Goal: Information Seeking & Learning: Learn about a topic

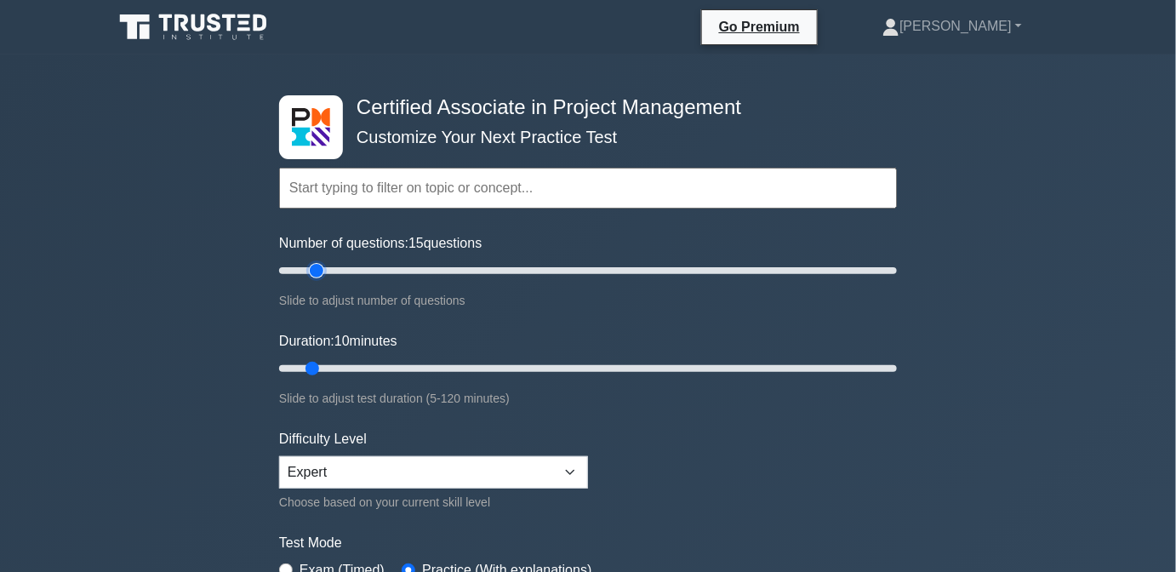
click at [323, 274] on input "Number of questions: 15 questions" at bounding box center [588, 270] width 618 height 20
click at [340, 271] on input "Number of questions: 15 questions" at bounding box center [588, 270] width 618 height 20
type input "20"
click at [340, 269] on input "Number of questions: 20 questions" at bounding box center [588, 270] width 618 height 20
click at [346, 368] on input "Duration: 10 minutes" at bounding box center [588, 368] width 618 height 20
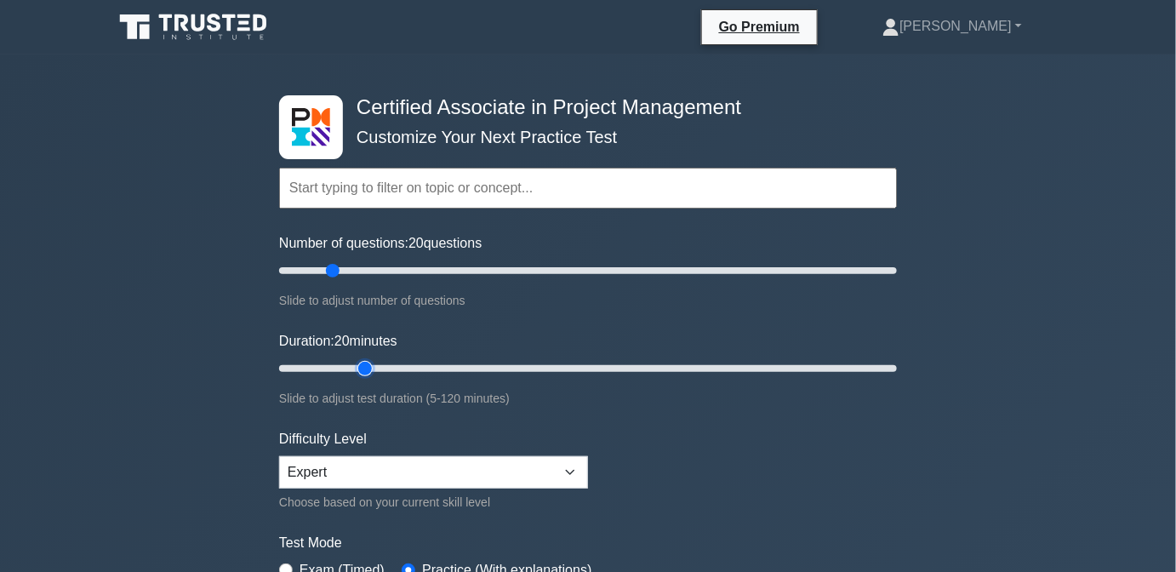
type input "20"
click at [357, 366] on input "Duration: 20 minutes" at bounding box center [588, 368] width 618 height 20
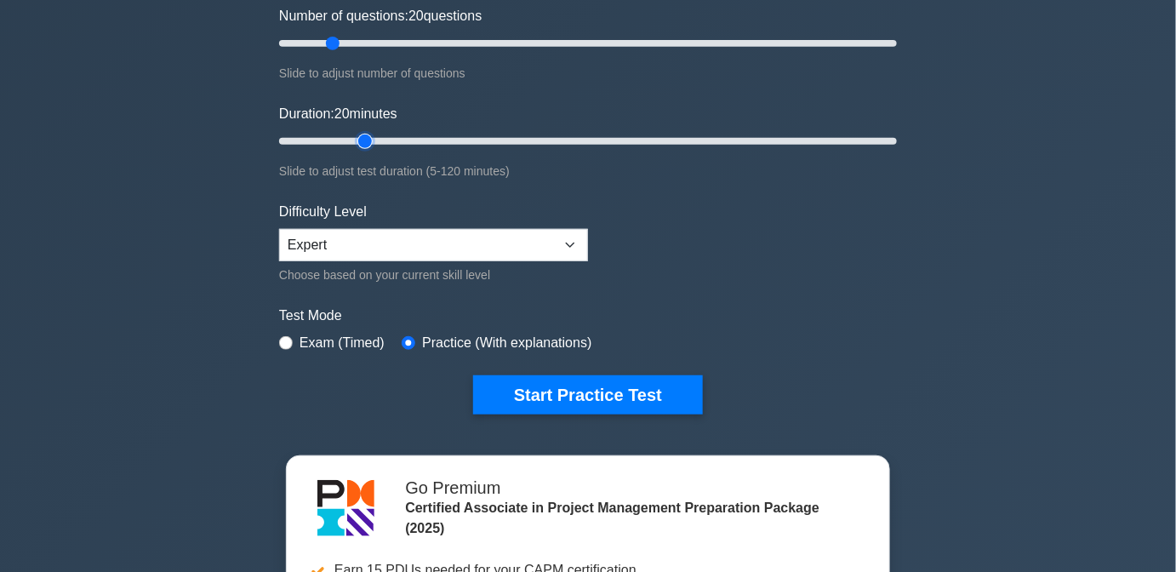
scroll to position [232, 0]
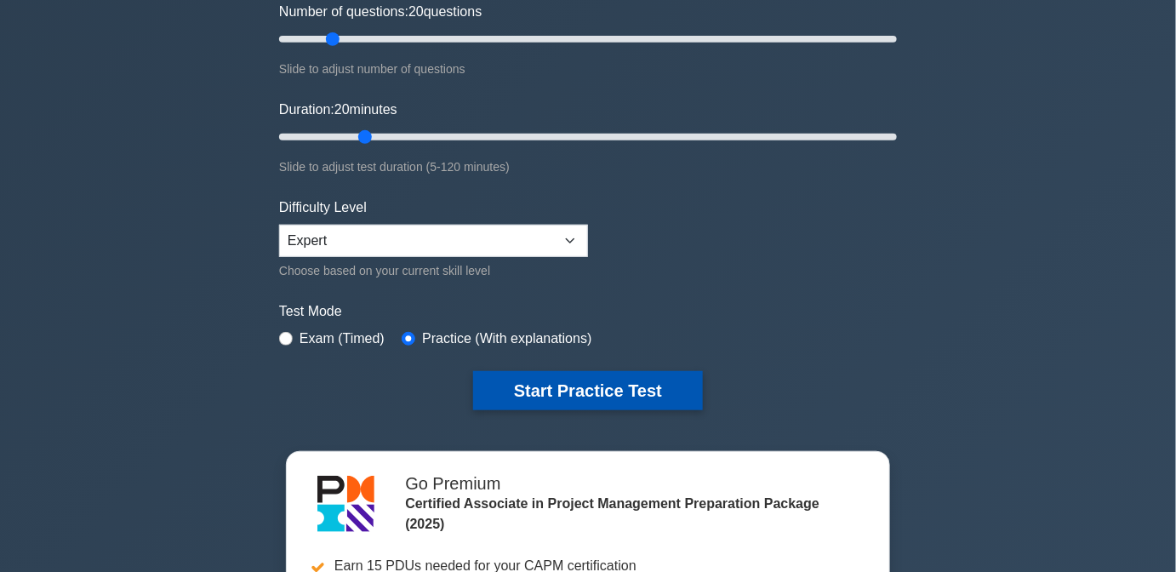
click at [631, 388] on button "Start Practice Test" at bounding box center [588, 390] width 230 height 39
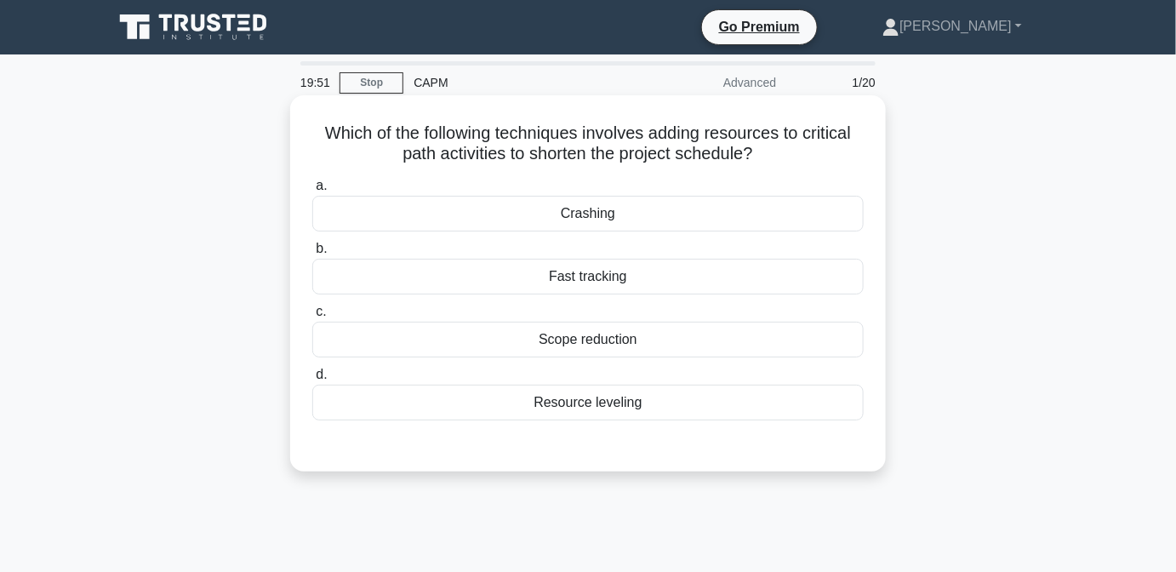
click at [681, 232] on div "a. Crashing b. Fast tracking c. d." at bounding box center [588, 298] width 572 height 252
click at [676, 216] on div "Crashing" at bounding box center [588, 214] width 552 height 36
click at [312, 192] on input "a. Crashing" at bounding box center [312, 185] width 0 height 11
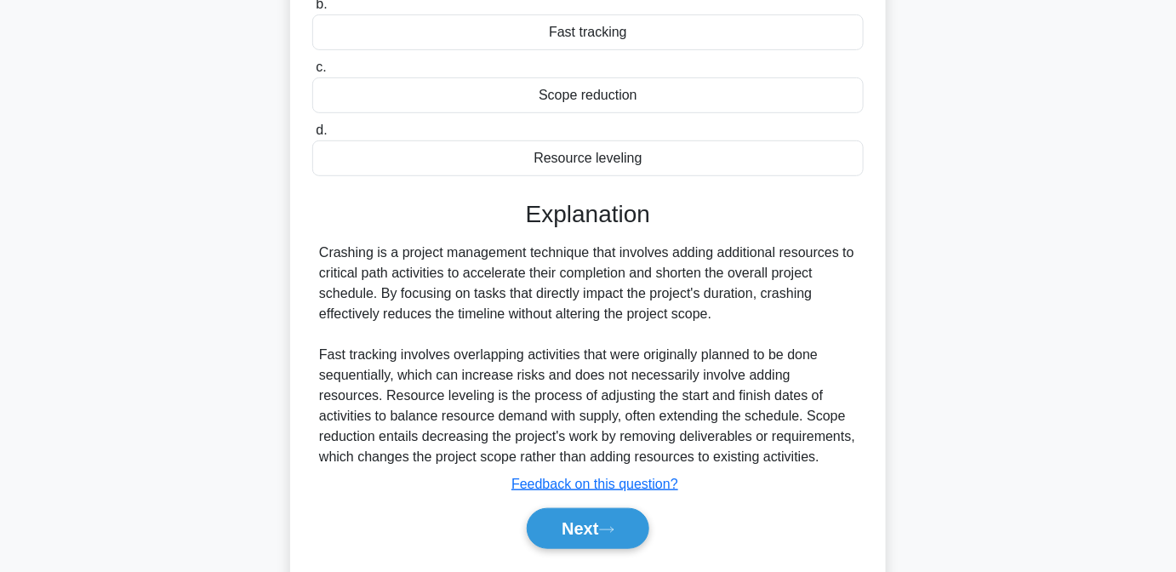
scroll to position [309, 0]
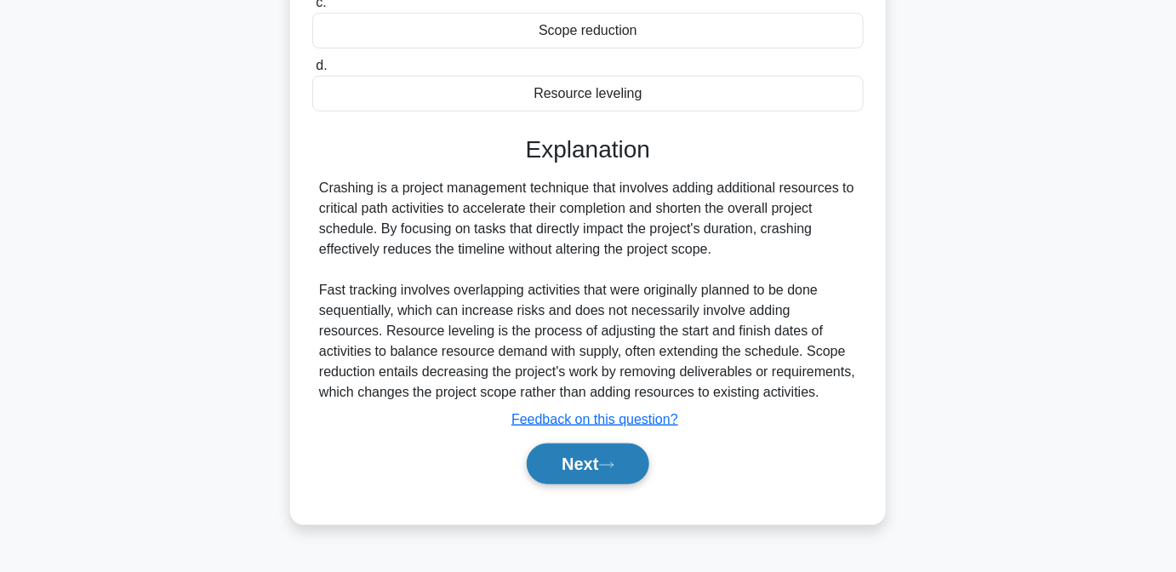
click at [605, 462] on button "Next" at bounding box center [588, 463] width 122 height 41
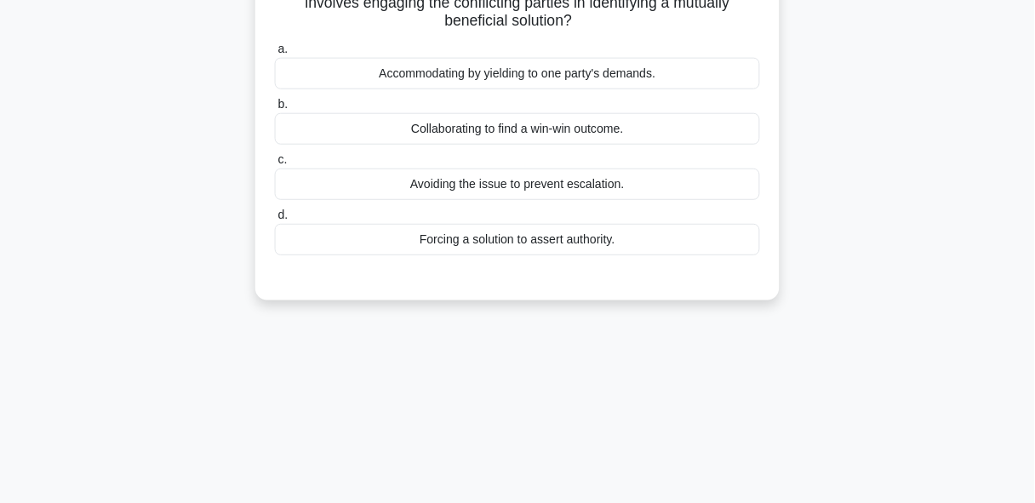
scroll to position [0, 0]
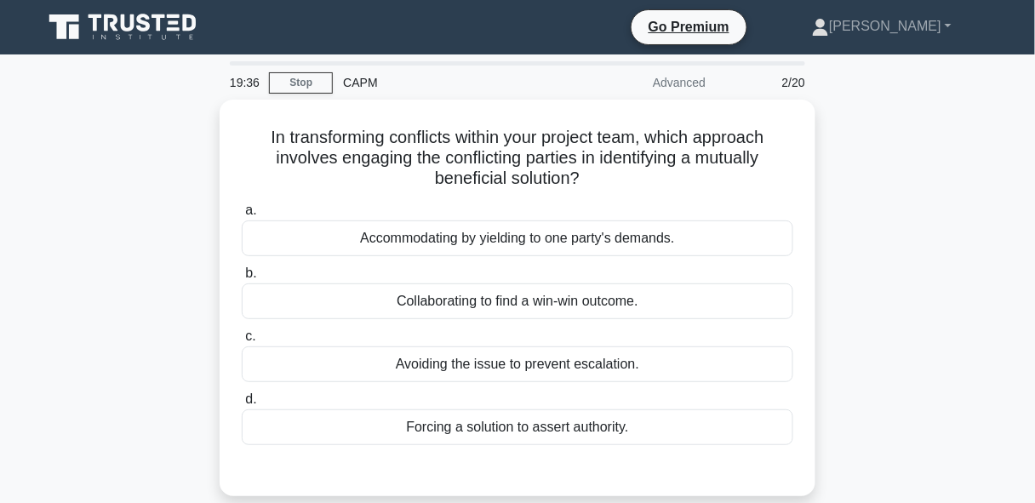
drag, startPoint x: 996, startPoint y: 0, endPoint x: 889, endPoint y: 470, distance: 481.9
click at [889, 470] on div "In transforming conflicts within your project team, which approach involves eng…" at bounding box center [517, 308] width 970 height 417
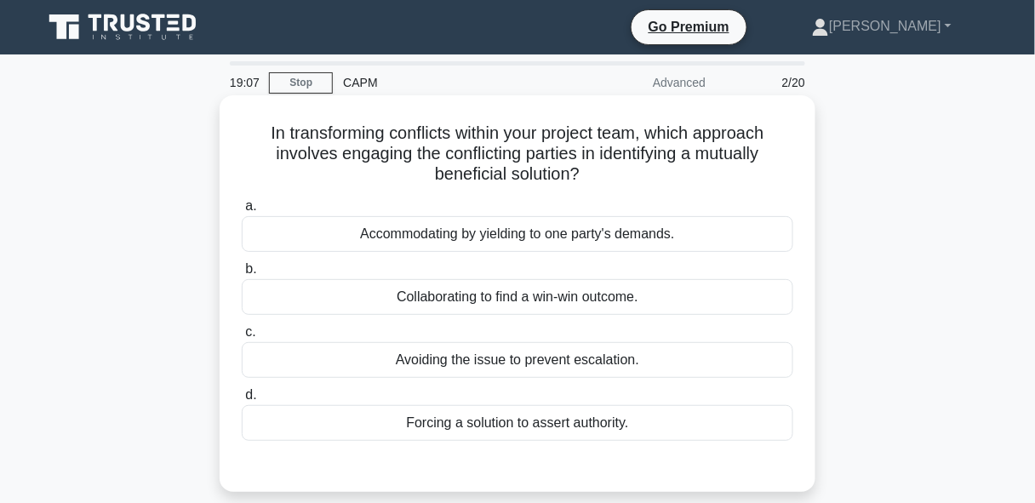
click at [618, 306] on div "Collaborating to find a win-win outcome." at bounding box center [518, 297] width 552 height 36
click at [242, 275] on input "b. Collaborating to find a win-win outcome." at bounding box center [242, 269] width 0 height 11
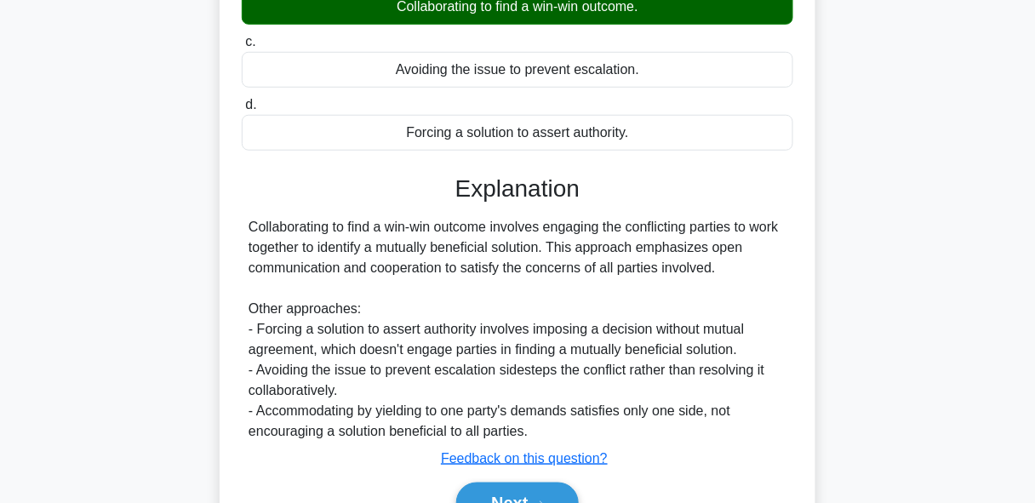
scroll to position [415, 0]
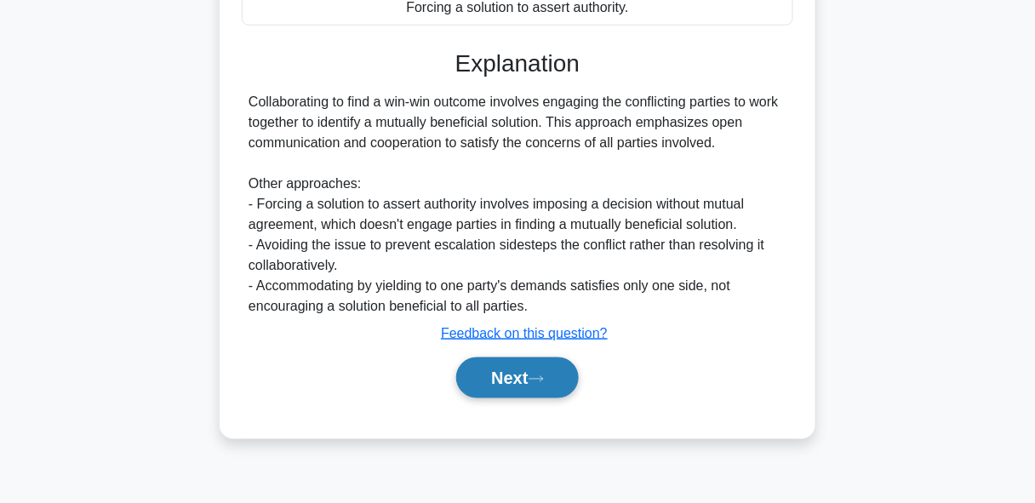
click at [544, 374] on icon at bounding box center [536, 378] width 15 height 9
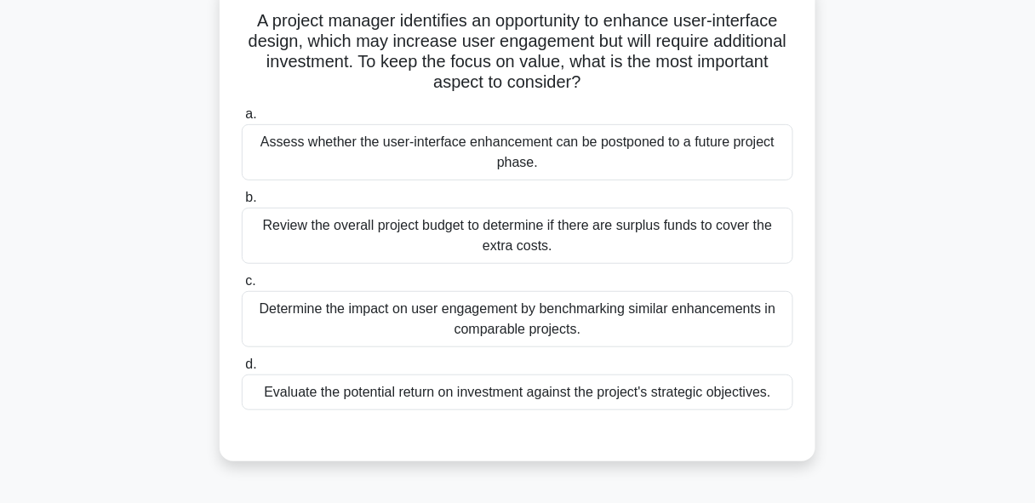
scroll to position [136, 0]
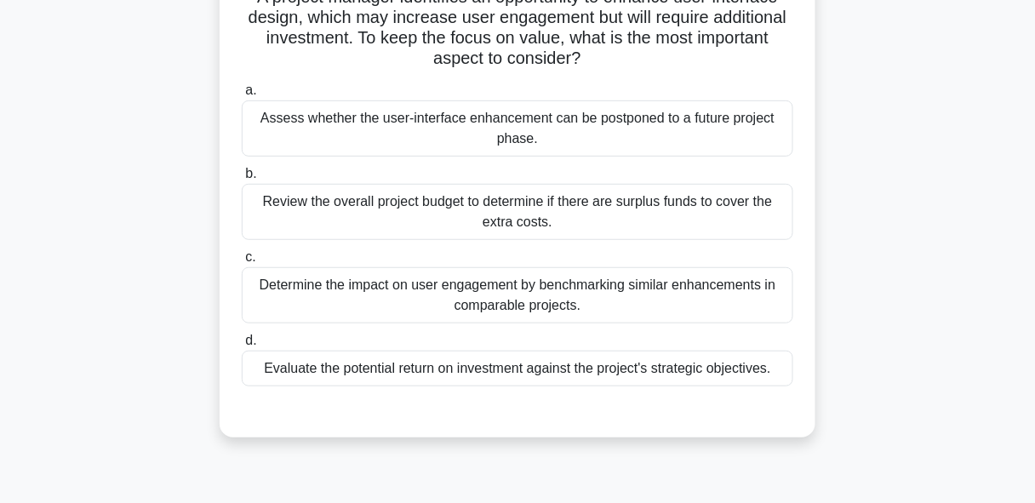
click at [508, 386] on div "a. Assess whether the user-interface enhancement can be postponed to a future p…" at bounding box center [518, 233] width 572 height 313
click at [511, 378] on div "Evaluate the potential return on investment against the project's strategic obj…" at bounding box center [518, 369] width 552 height 36
click at [242, 346] on input "d. Evaluate the potential return on investment against the project's strategic …" at bounding box center [242, 340] width 0 height 11
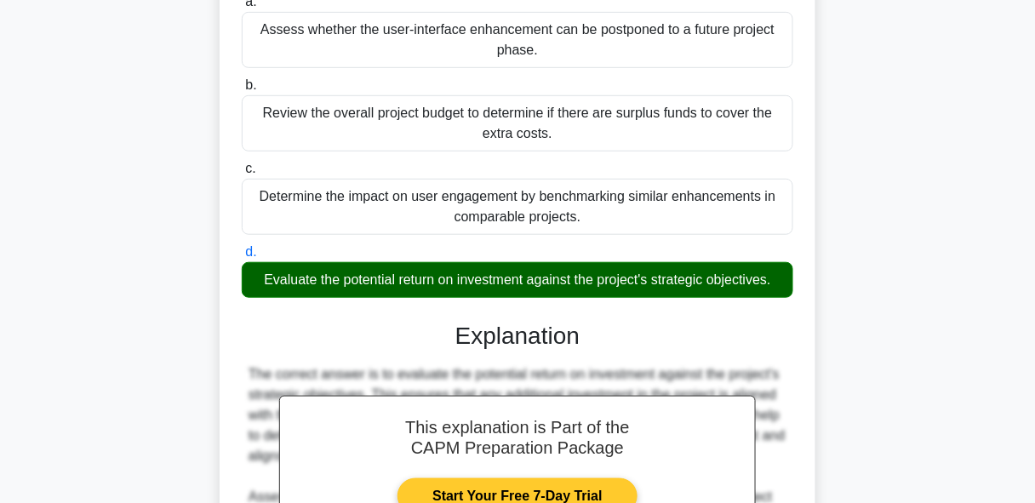
scroll to position [409, 0]
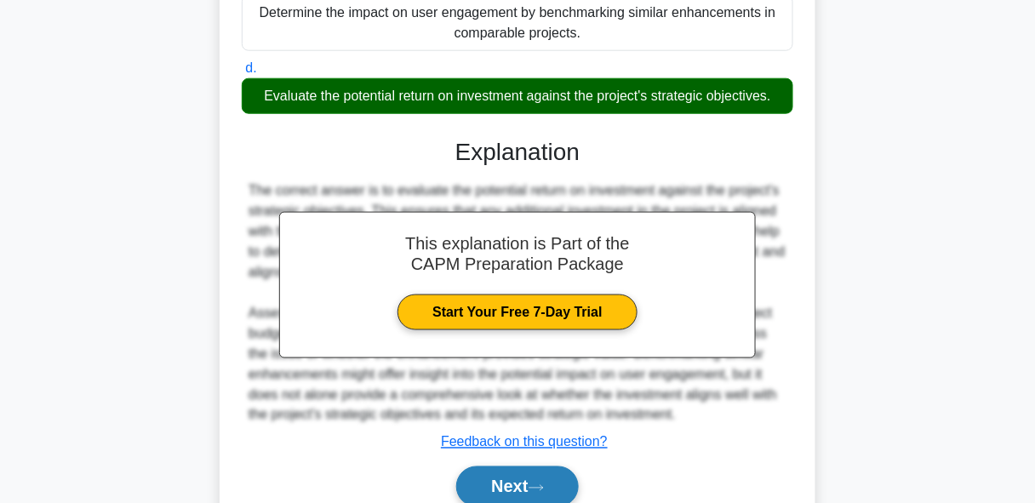
click at [528, 480] on button "Next" at bounding box center [517, 486] width 122 height 41
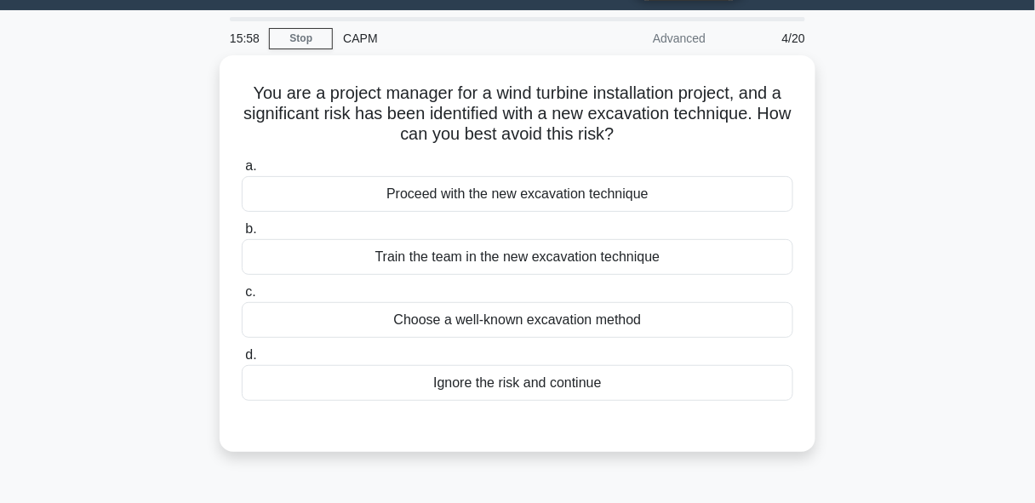
scroll to position [68, 0]
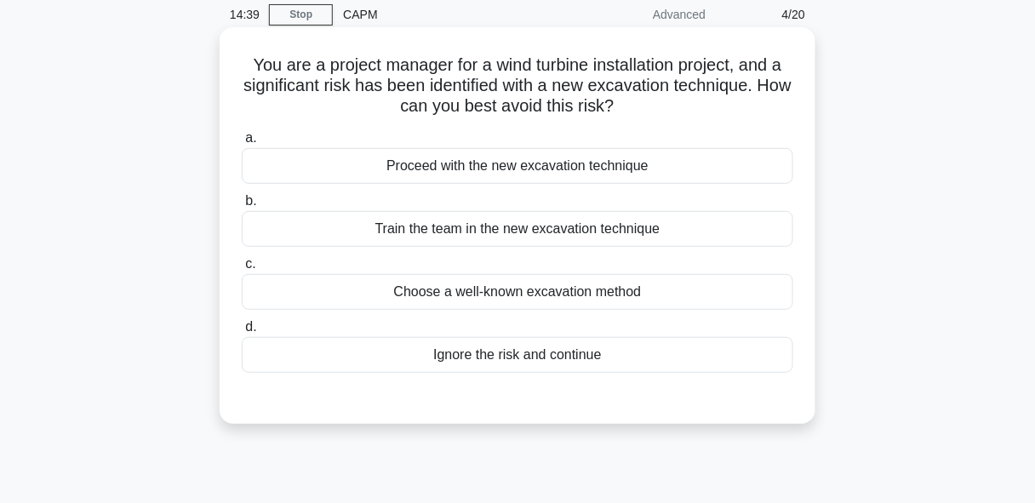
click at [353, 347] on div "Ignore the risk and continue" at bounding box center [518, 355] width 552 height 36
click at [242, 333] on input "d. Ignore the risk and continue" at bounding box center [242, 327] width 0 height 11
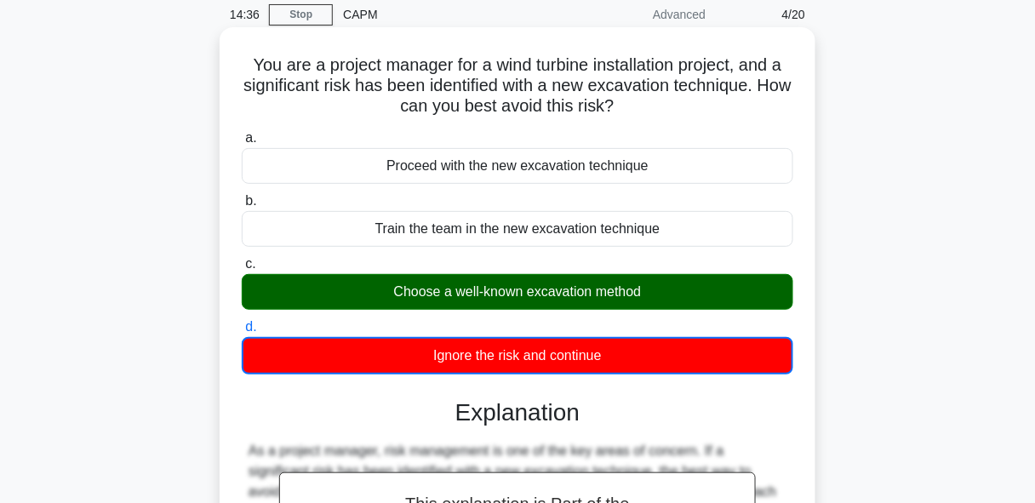
click at [504, 289] on div "Choose a well-known excavation method" at bounding box center [518, 292] width 552 height 36
click at [242, 270] on input "c. Choose a well-known excavation method" at bounding box center [242, 264] width 0 height 11
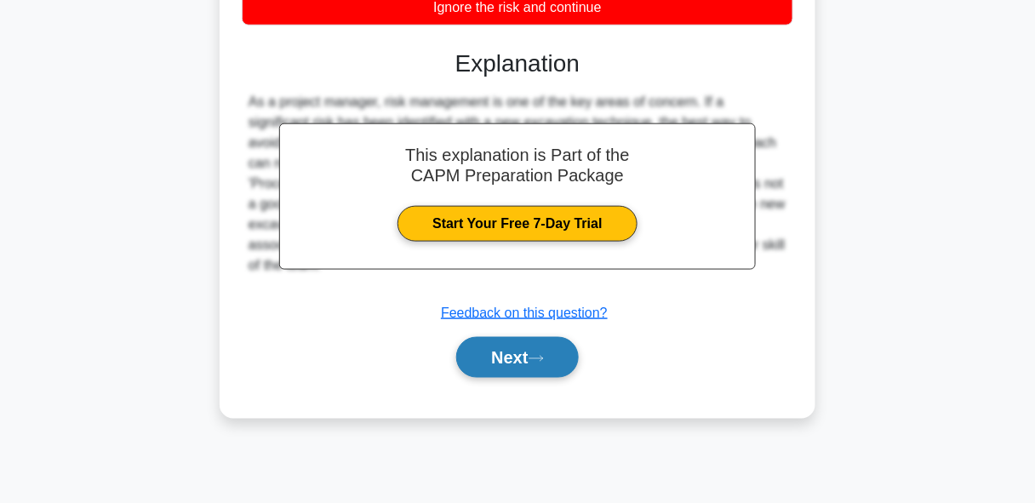
scroll to position [415, 0]
click at [525, 358] on button "Next" at bounding box center [517, 357] width 122 height 41
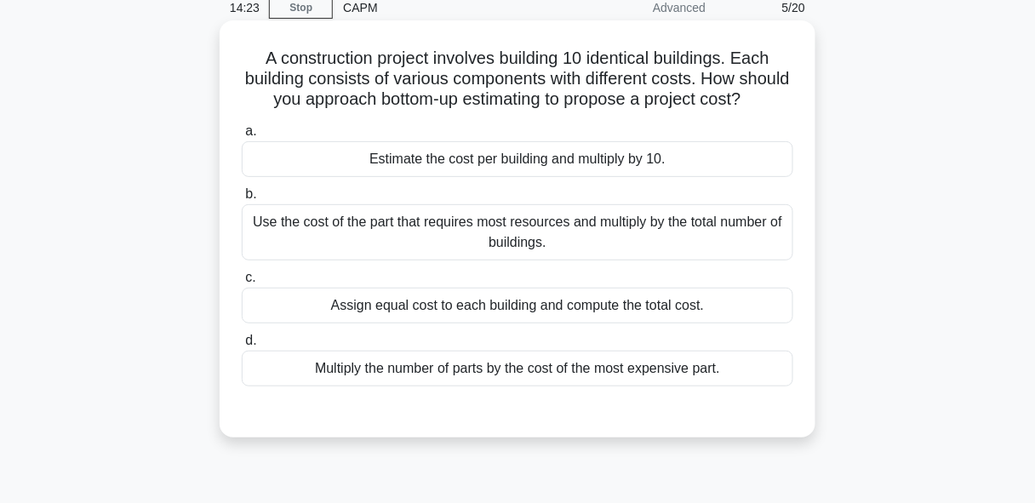
scroll to position [75, 0]
click at [626, 177] on div "Estimate the cost per building and multiply by 10." at bounding box center [518, 159] width 552 height 36
click at [242, 137] on input "a. Estimate the cost per building and multiply by 10." at bounding box center [242, 131] width 0 height 11
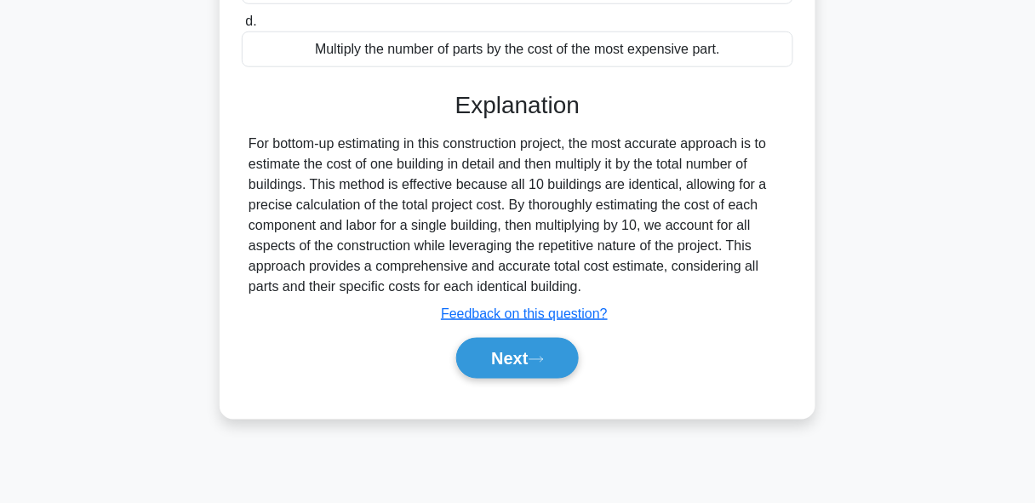
scroll to position [415, 0]
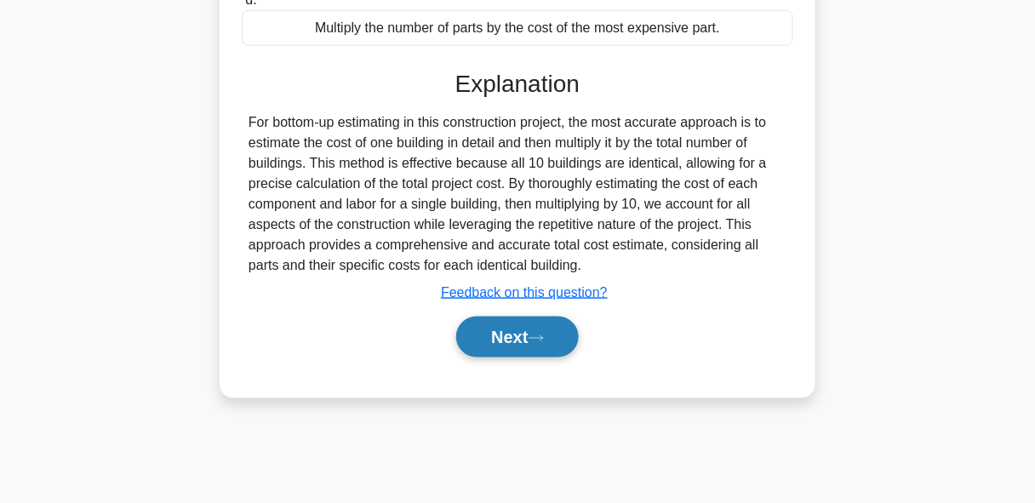
click at [565, 357] on button "Next" at bounding box center [517, 337] width 122 height 41
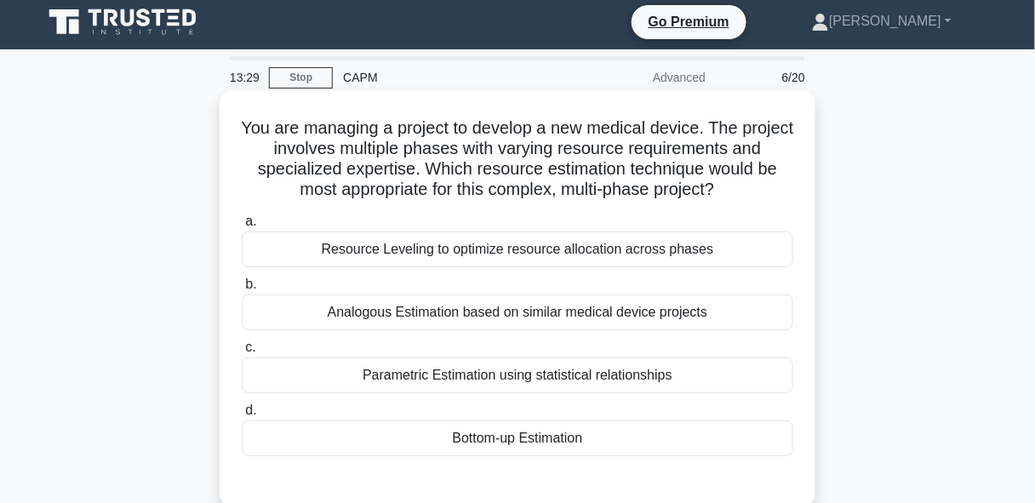
scroll to position [0, 0]
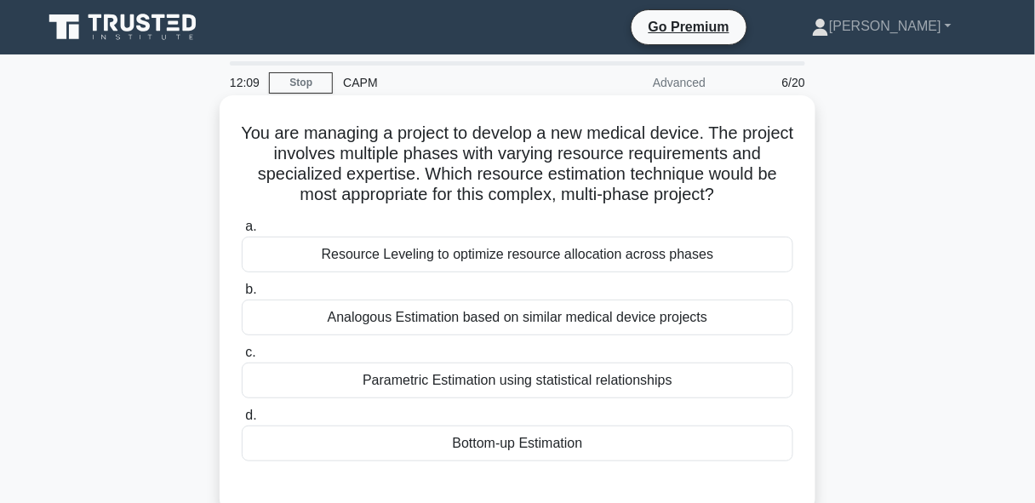
click at [522, 379] on div "Parametric Estimation using statistical relationships" at bounding box center [518, 381] width 552 height 36
click at [242, 358] on input "c. Parametric Estimation using statistical relationships" at bounding box center [242, 352] width 0 height 11
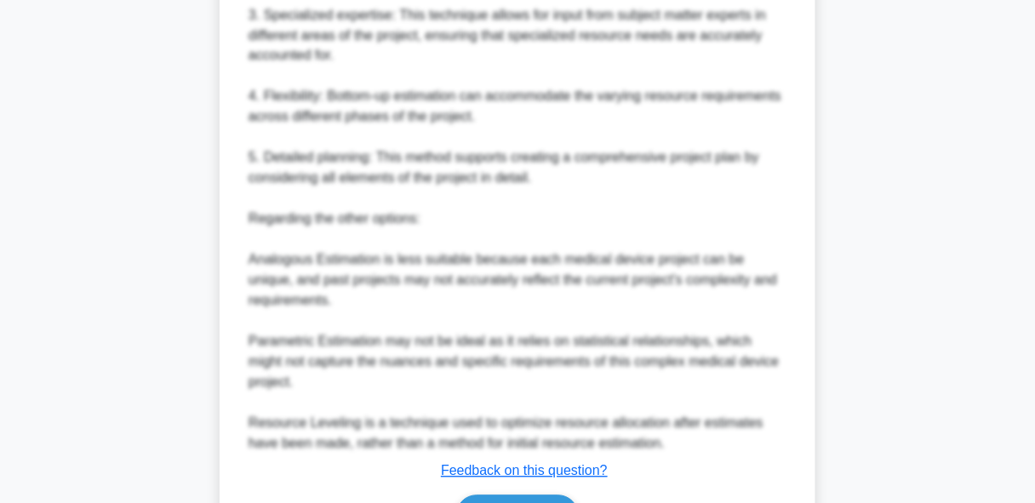
scroll to position [852, 0]
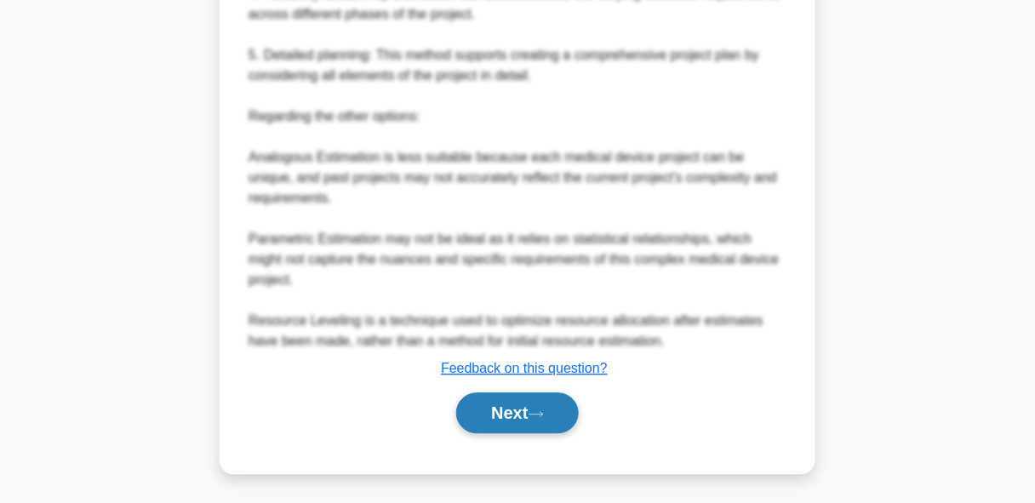
click at [540, 413] on icon at bounding box center [536, 413] width 15 height 9
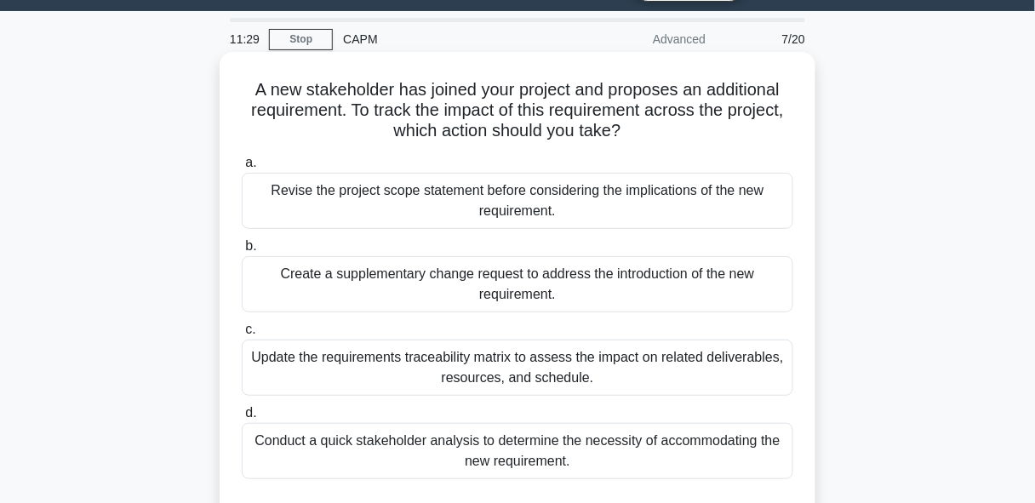
scroll to position [68, 0]
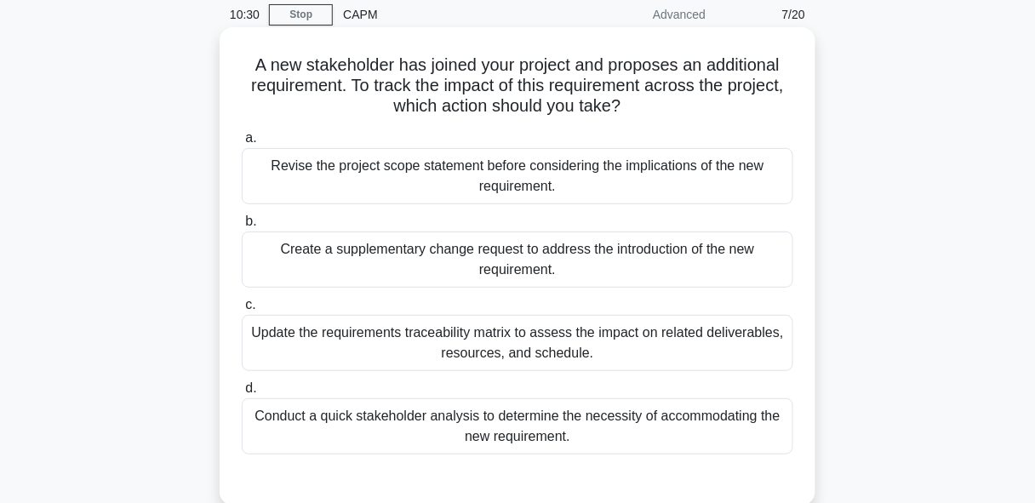
click at [578, 258] on div "Create a supplementary change request to address the introduction of the new re…" at bounding box center [518, 260] width 552 height 56
click at [242, 227] on input "b. Create a supplementary change request to address the introduction of the new…" at bounding box center [242, 221] width 0 height 11
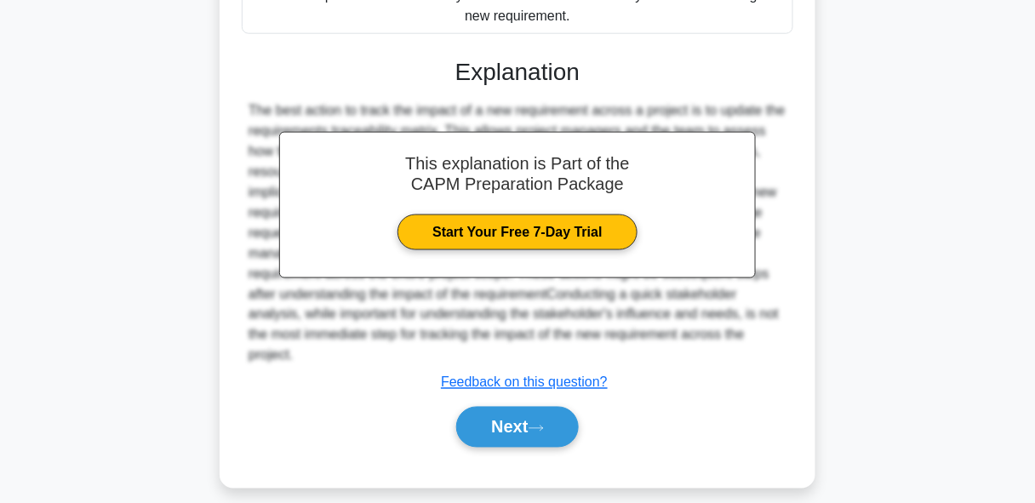
scroll to position [505, 0]
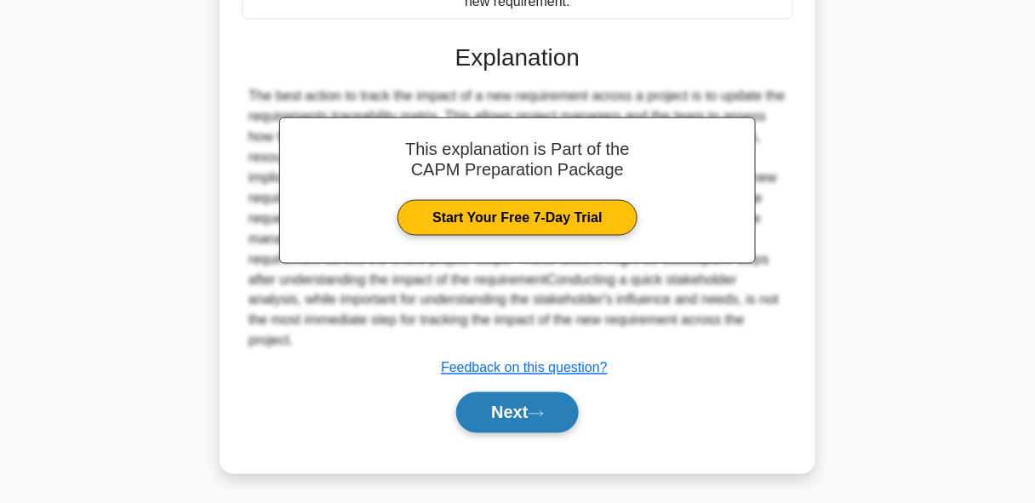
click at [535, 397] on button "Next" at bounding box center [517, 412] width 122 height 41
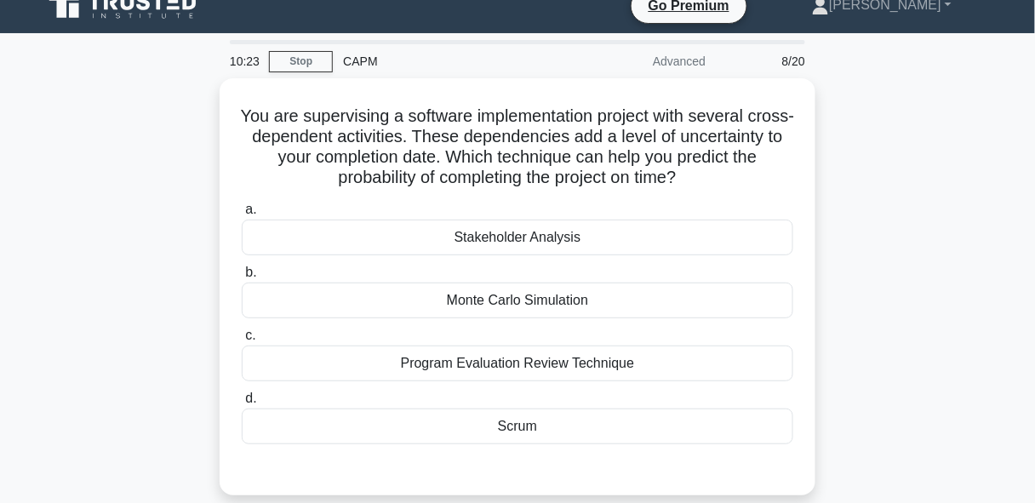
scroll to position [7, 0]
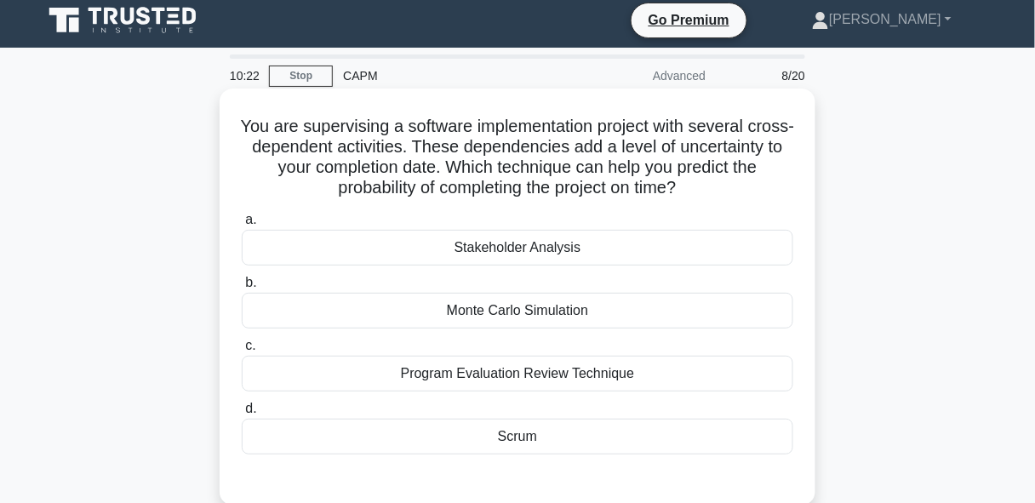
click at [579, 313] on div "Monte Carlo Simulation" at bounding box center [518, 311] width 552 height 36
click at [242, 289] on input "b. Monte Carlo Simulation" at bounding box center [242, 282] width 0 height 11
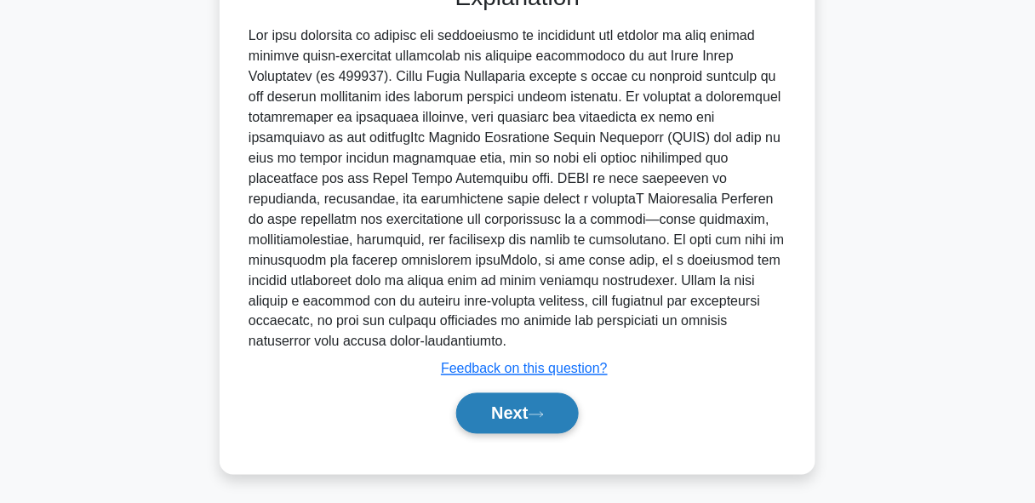
click at [538, 400] on button "Next" at bounding box center [517, 413] width 122 height 41
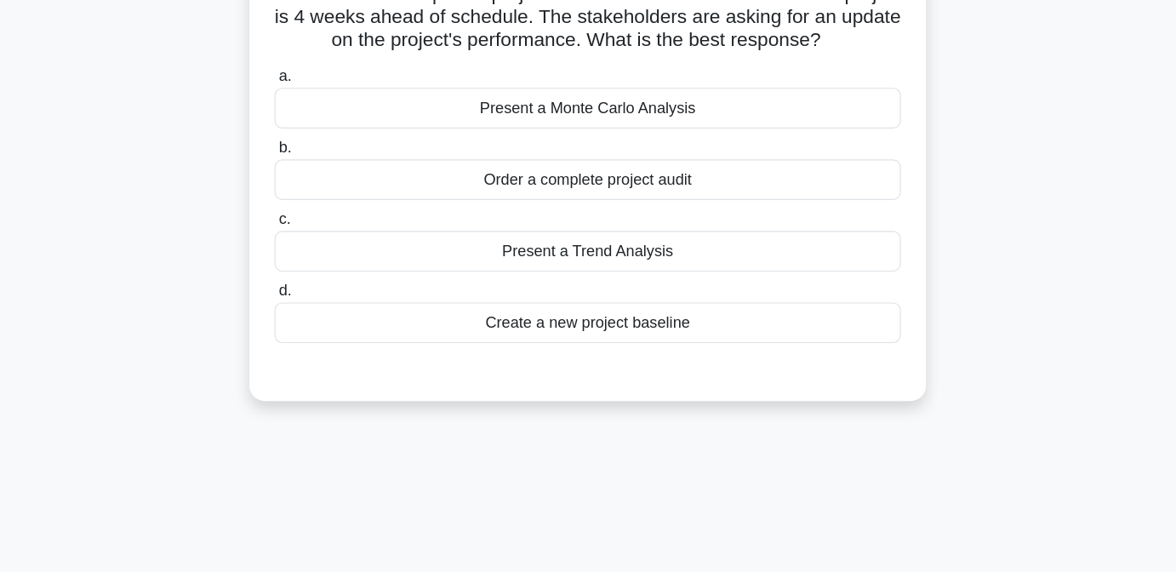
scroll to position [143, 0]
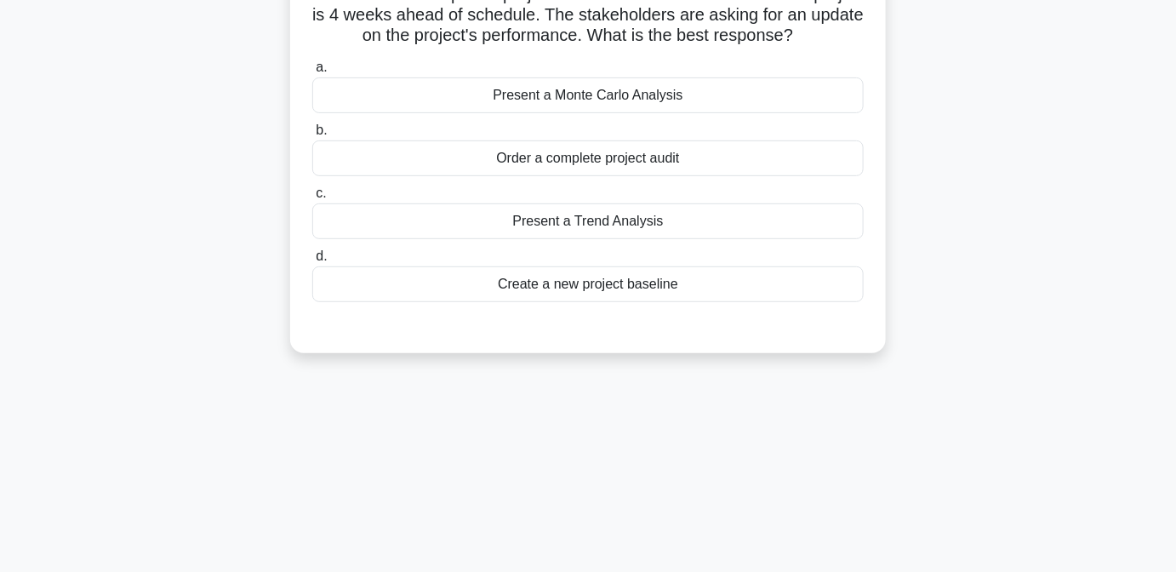
drag, startPoint x: 817, startPoint y: 10, endPoint x: 706, endPoint y: 385, distance: 390.7
click at [706, 385] on div "10:14 Stop CAPM Advanced 9/20 You head a development project for a new industri…" at bounding box center [588, 343] width 970 height 851
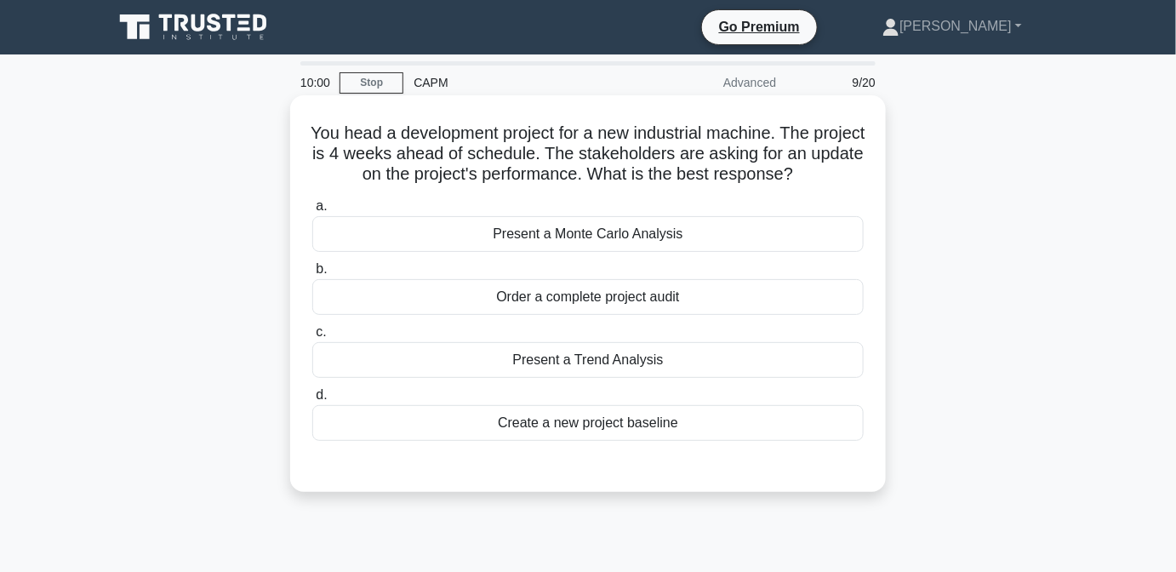
scroll to position [0, 0]
click at [678, 240] on div "Present a Monte Carlo Analysis" at bounding box center [588, 234] width 552 height 36
click at [312, 212] on input "a. Present a Monte Carlo Analysis" at bounding box center [312, 206] width 0 height 11
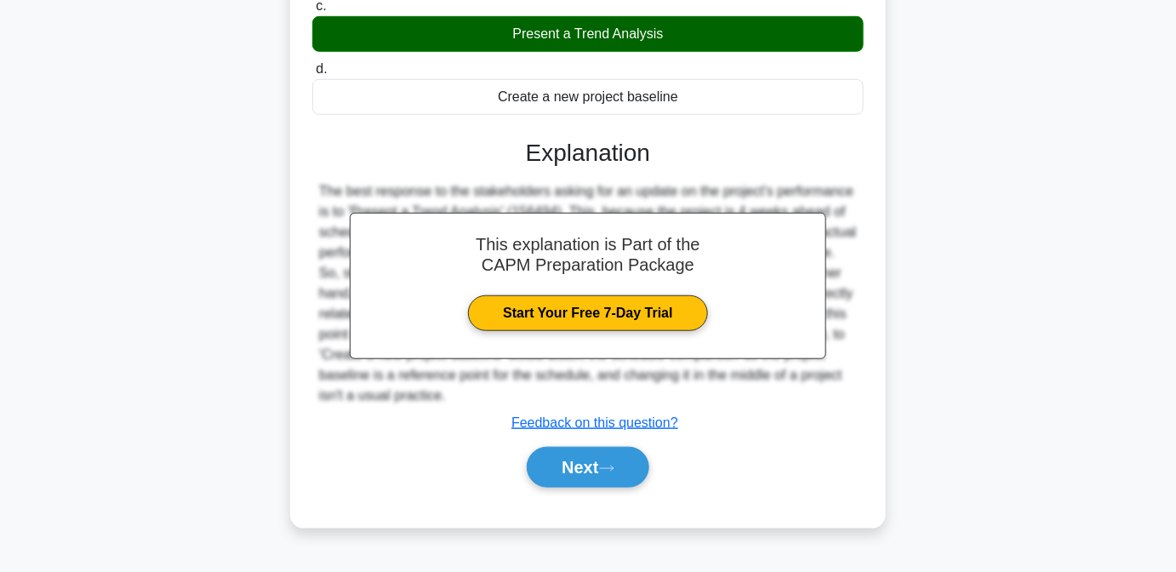
scroll to position [347, 0]
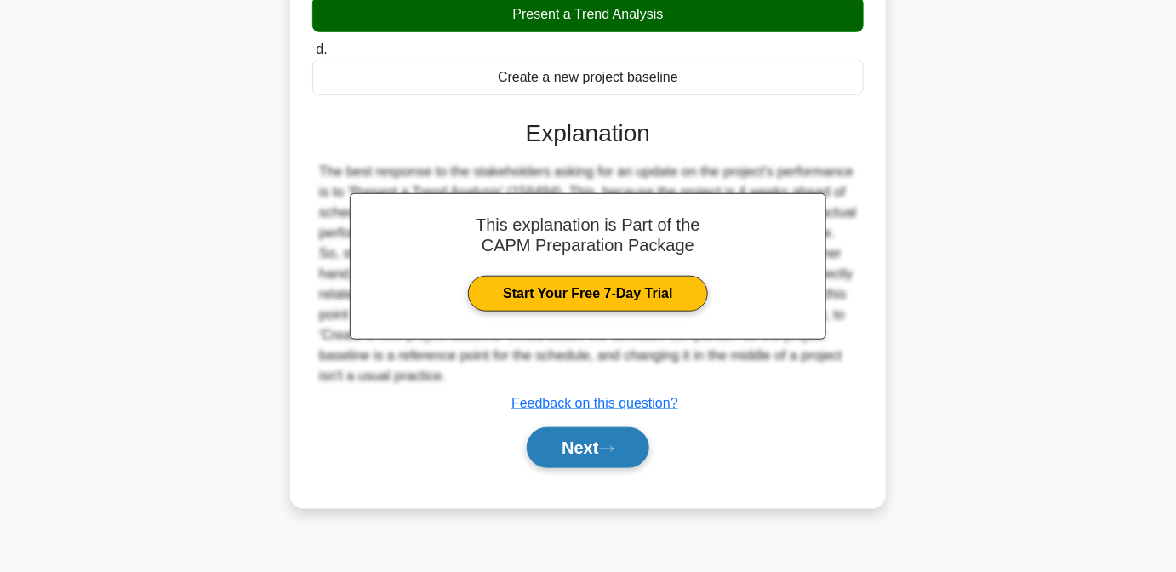
click at [594, 434] on button "Next" at bounding box center [588, 447] width 122 height 41
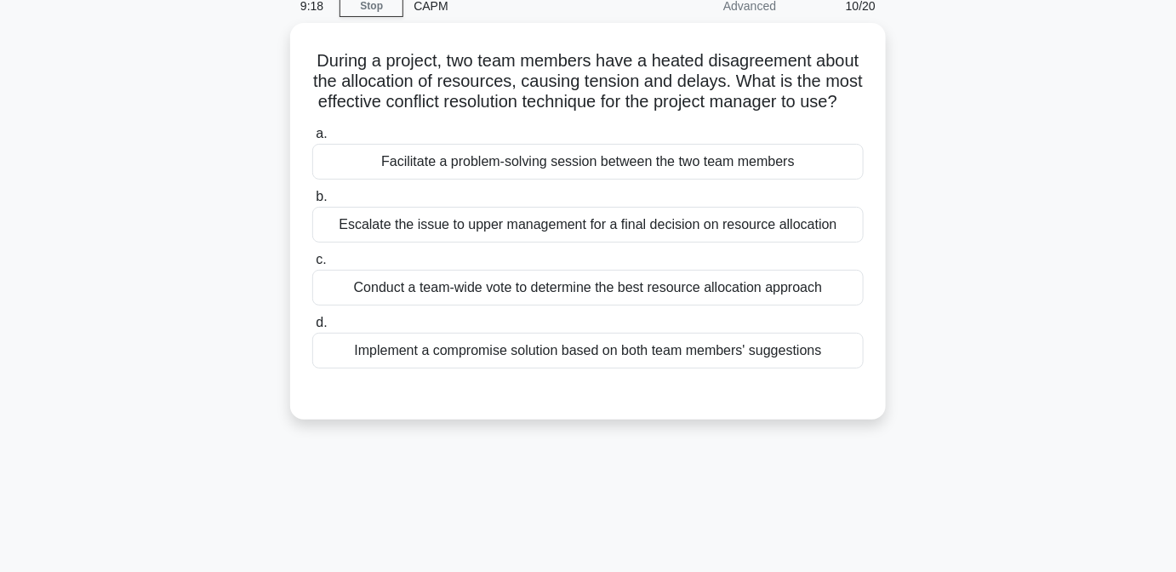
scroll to position [0, 0]
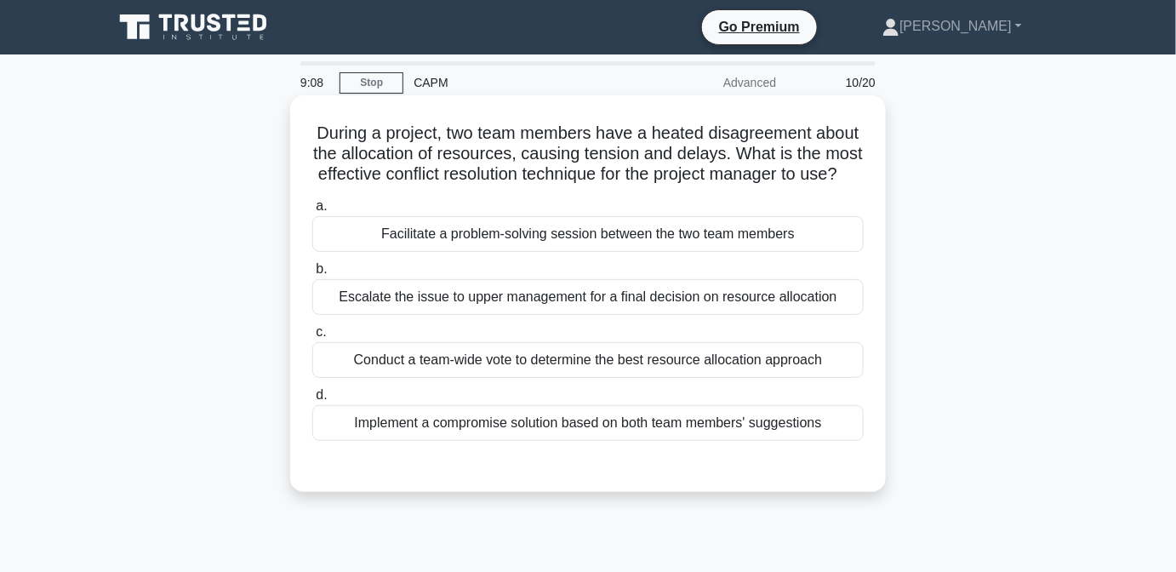
click at [506, 251] on div "Facilitate a problem-solving session between the two team members" at bounding box center [588, 234] width 552 height 36
click at [312, 212] on input "a. Facilitate a problem-solving session between the two team members" at bounding box center [312, 206] width 0 height 11
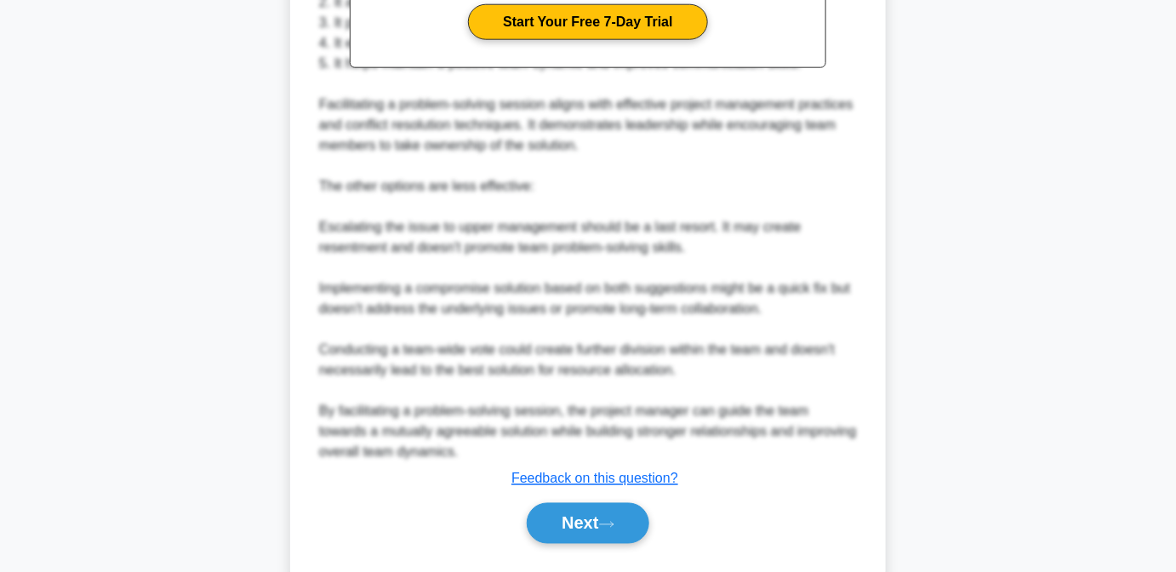
scroll to position [681, 0]
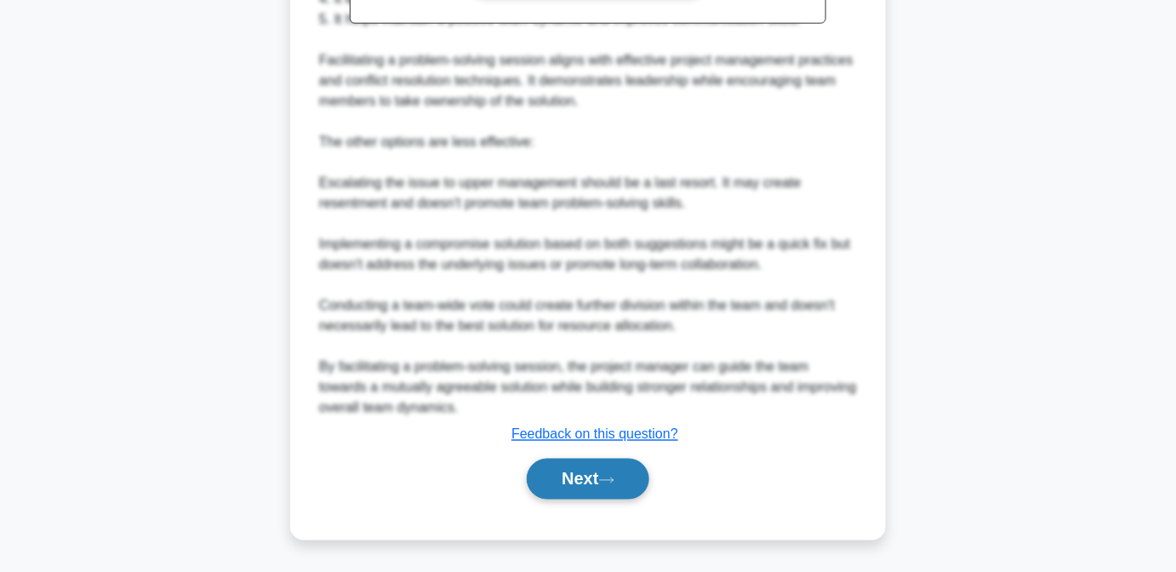
click at [628, 480] on button "Next" at bounding box center [588, 479] width 122 height 41
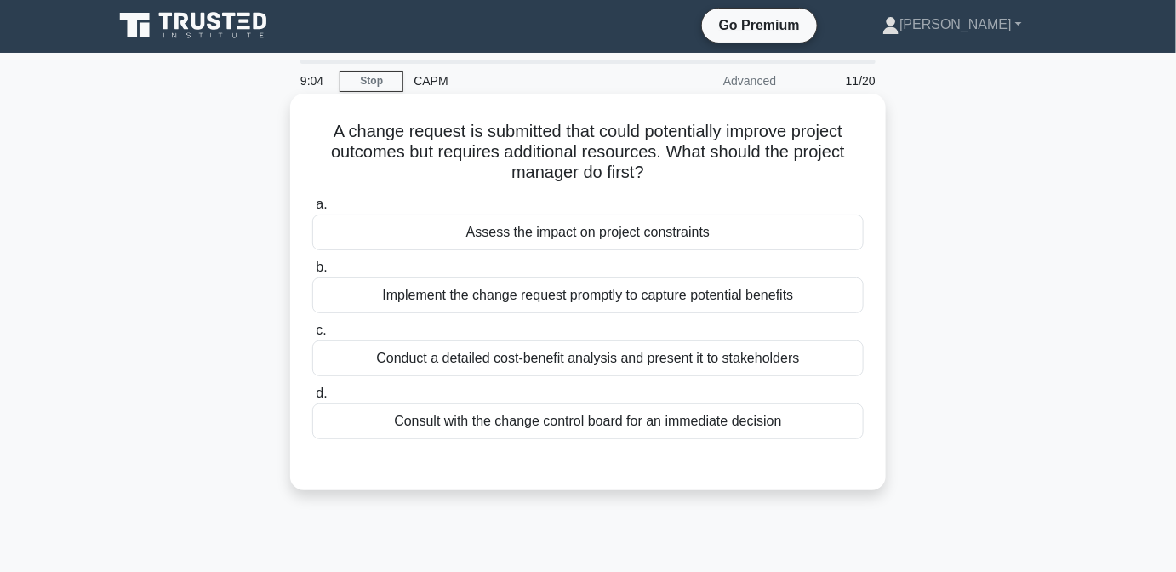
scroll to position [0, 0]
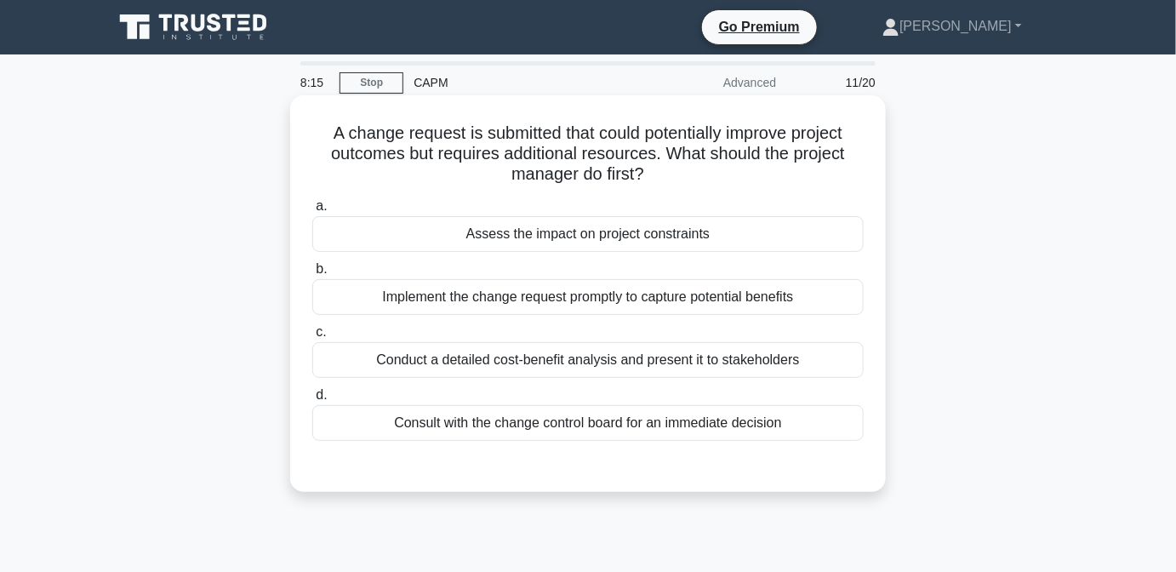
click at [660, 421] on div "Consult with the change control board for an immediate decision" at bounding box center [588, 423] width 552 height 36
click at [312, 401] on input "d. Consult with the change control board for an immediate decision" at bounding box center [312, 395] width 0 height 11
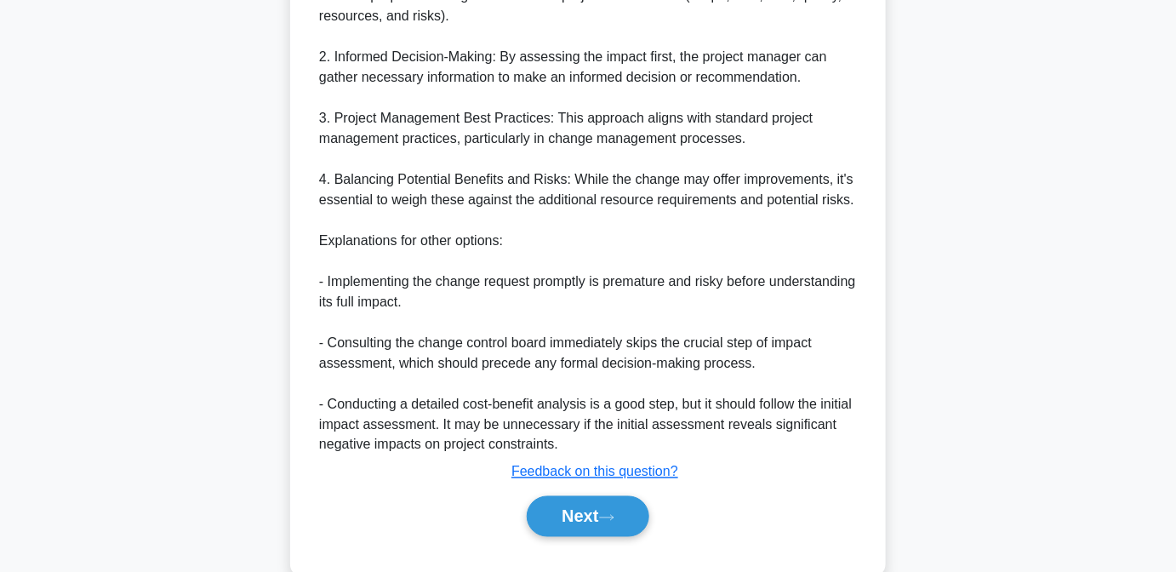
scroll to position [661, 0]
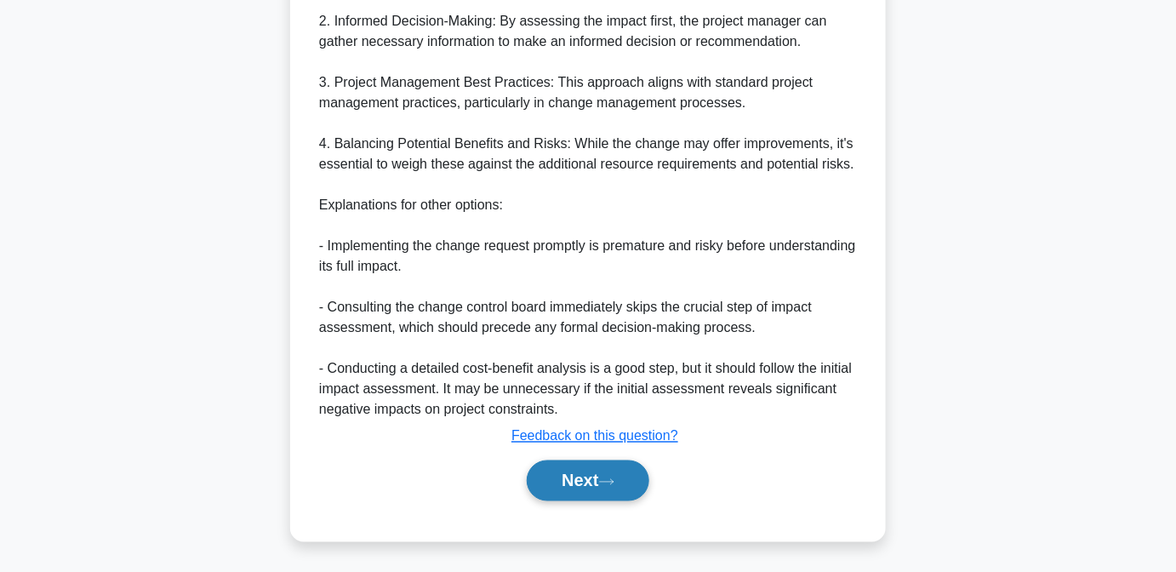
click at [553, 472] on button "Next" at bounding box center [588, 480] width 122 height 41
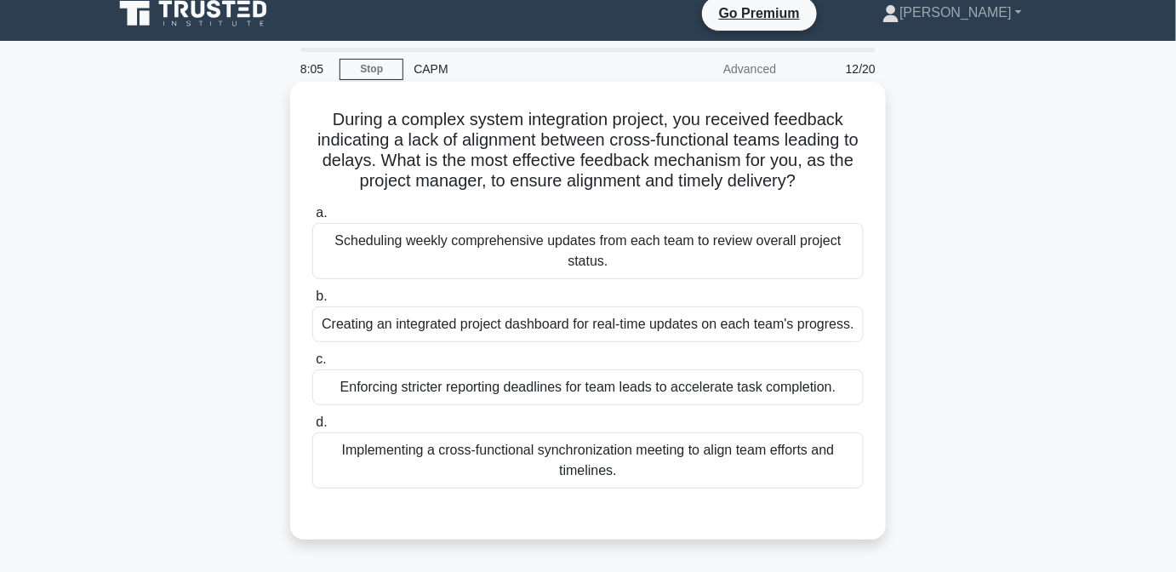
scroll to position [0, 0]
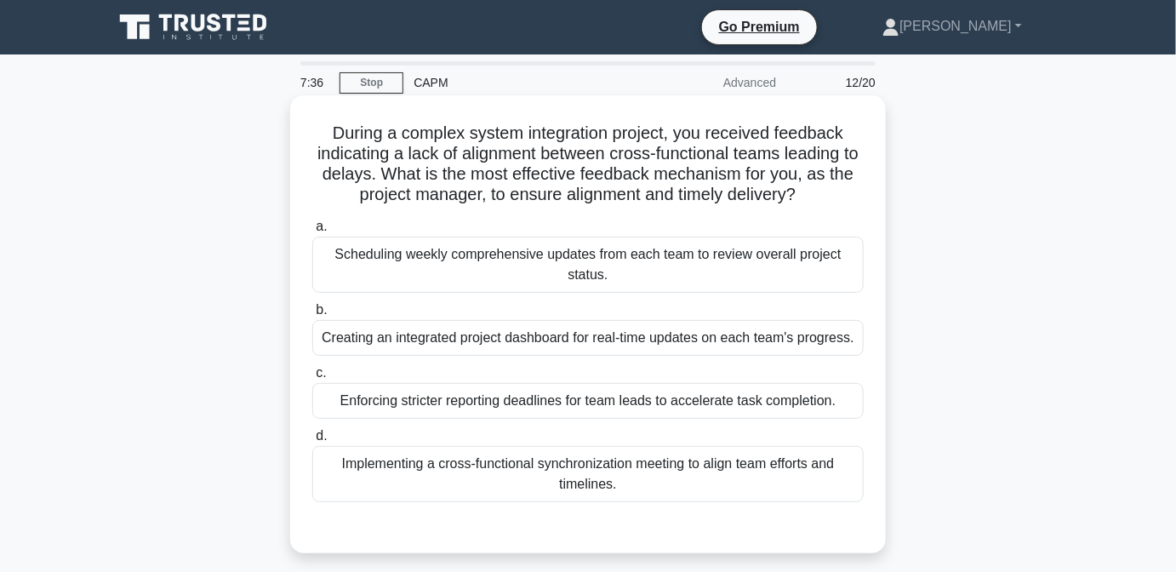
click at [641, 270] on div "Scheduling weekly comprehensive updates from each team to review overall projec…" at bounding box center [588, 265] width 552 height 56
click at [312, 232] on input "a. Scheduling weekly comprehensive updates from each team to review overall pro…" at bounding box center [312, 226] width 0 height 11
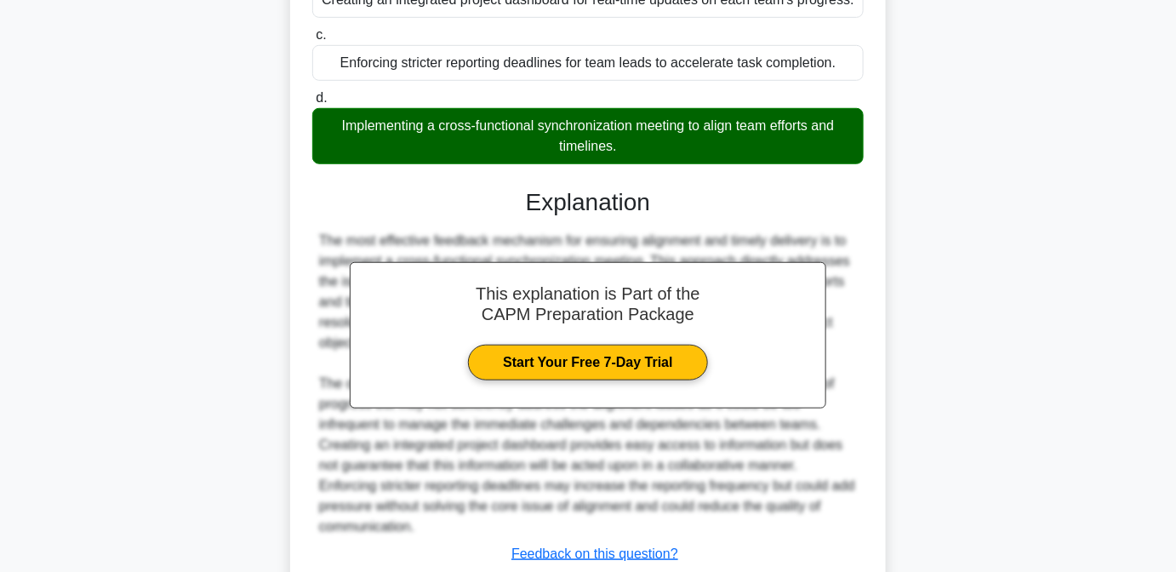
scroll to position [457, 0]
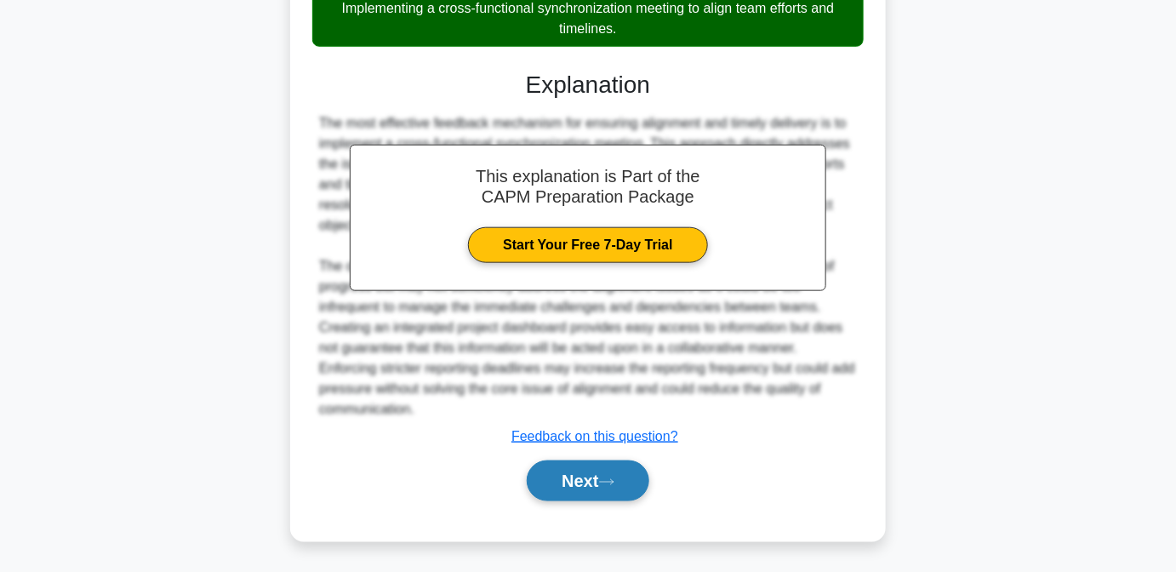
click at [639, 497] on button "Next" at bounding box center [588, 480] width 122 height 41
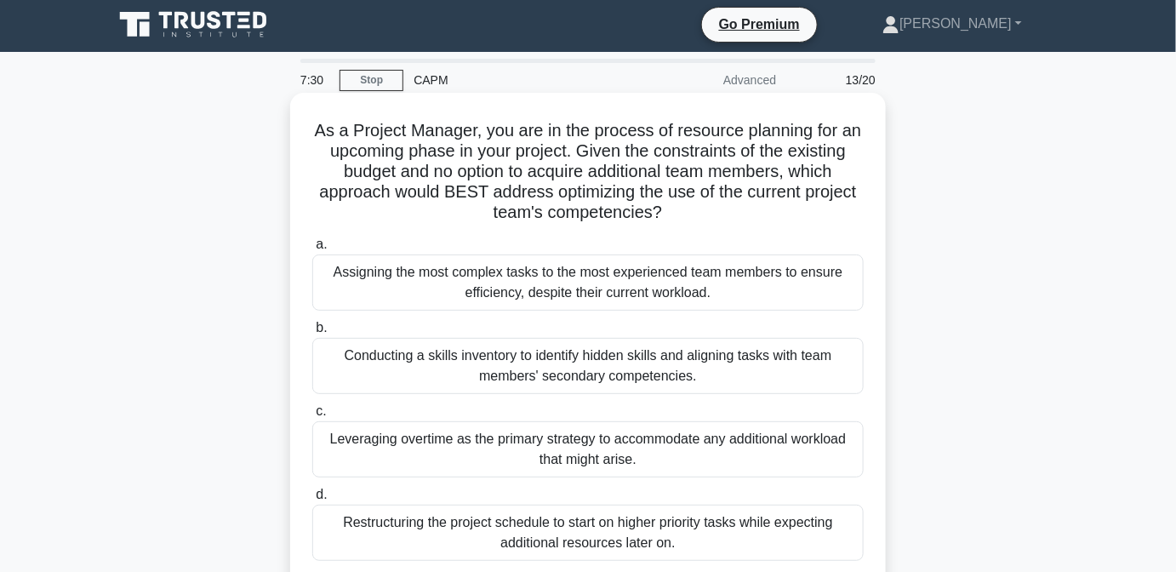
scroll to position [0, 0]
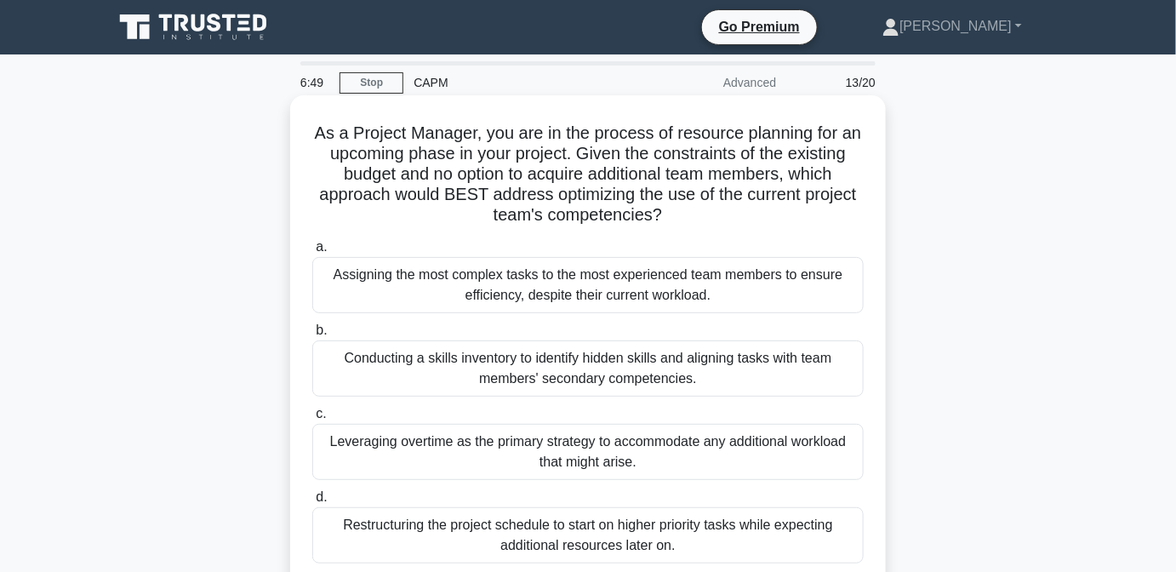
click at [590, 358] on div "Conducting a skills inventory to identify hidden skills and aligning tasks with…" at bounding box center [588, 368] width 552 height 56
click at [312, 336] on input "b. Conducting a skills inventory to identify hidden skills and aligning tasks w…" at bounding box center [312, 330] width 0 height 11
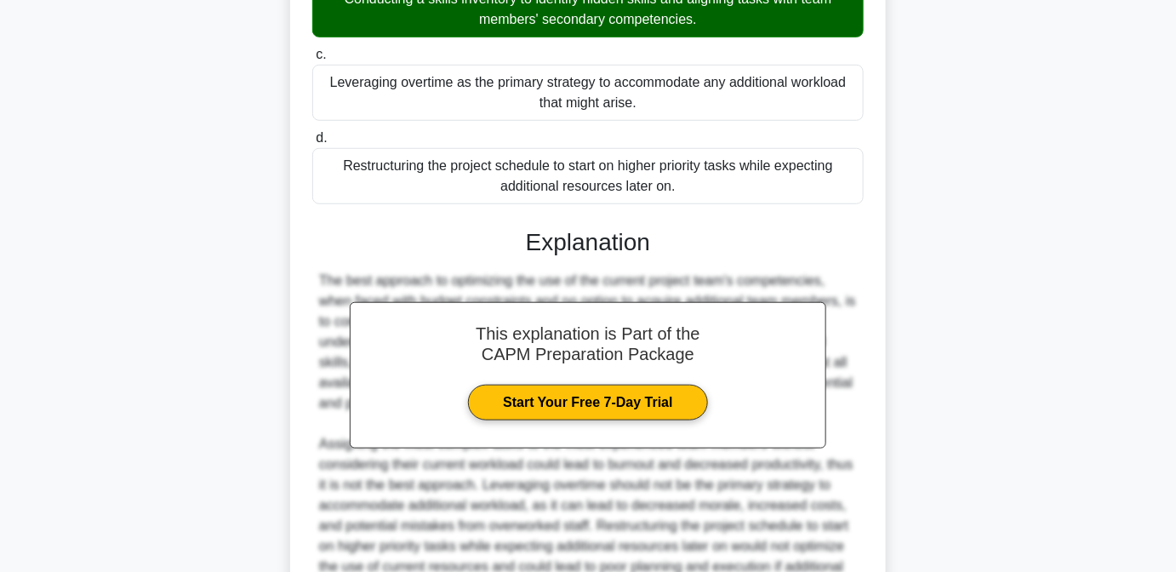
scroll to position [538, 0]
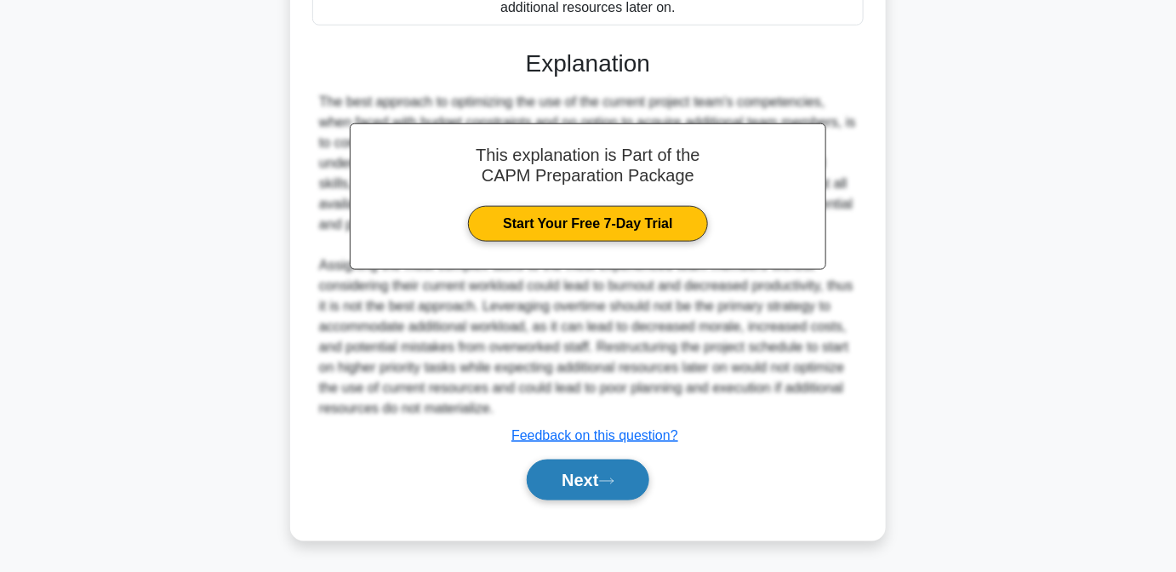
click at [568, 479] on button "Next" at bounding box center [588, 480] width 122 height 41
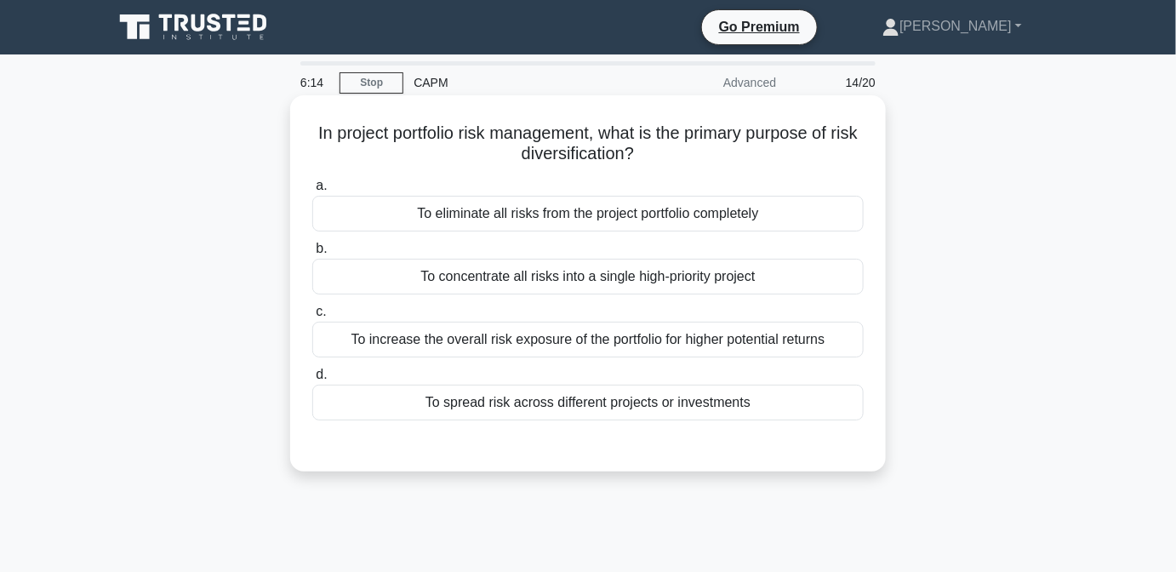
scroll to position [0, 0]
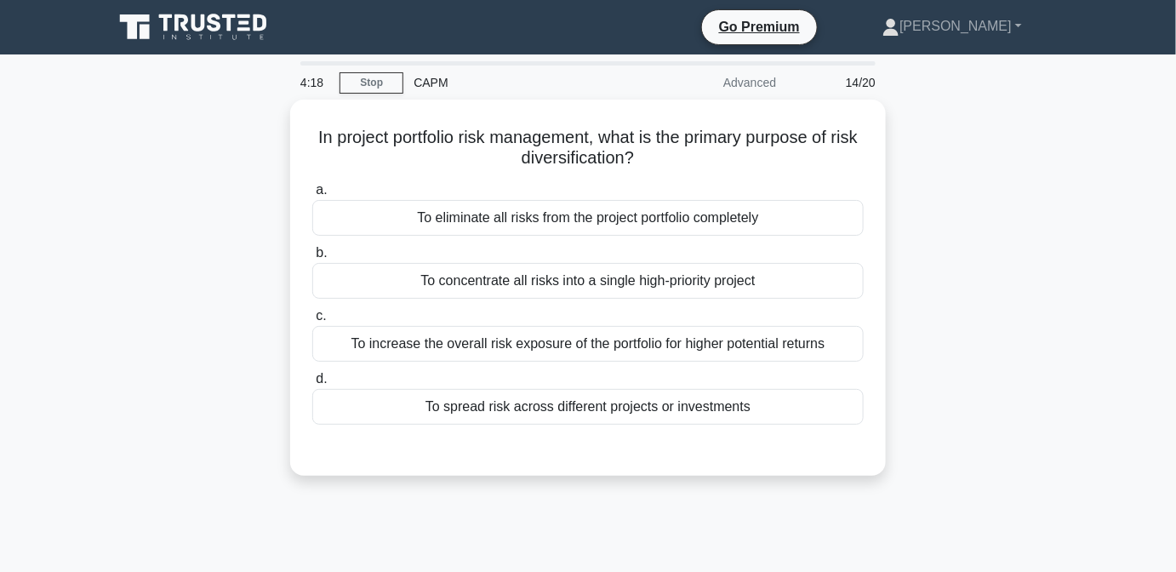
click at [311, 570] on div "4:18 Stop CAPM Advanced 14/20 In project portfolio risk management, what is the…" at bounding box center [588, 486] width 970 height 851
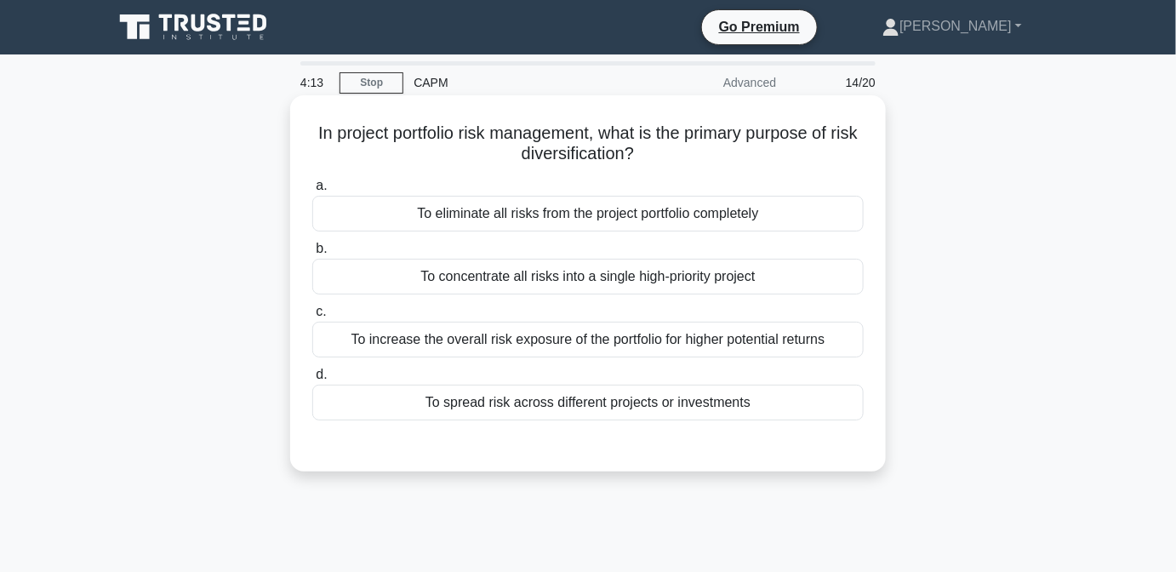
click at [671, 213] on div "To eliminate all risks from the project portfolio completely" at bounding box center [588, 214] width 552 height 36
click at [312, 192] on input "a. To eliminate all risks from the project portfolio completely" at bounding box center [312, 185] width 0 height 11
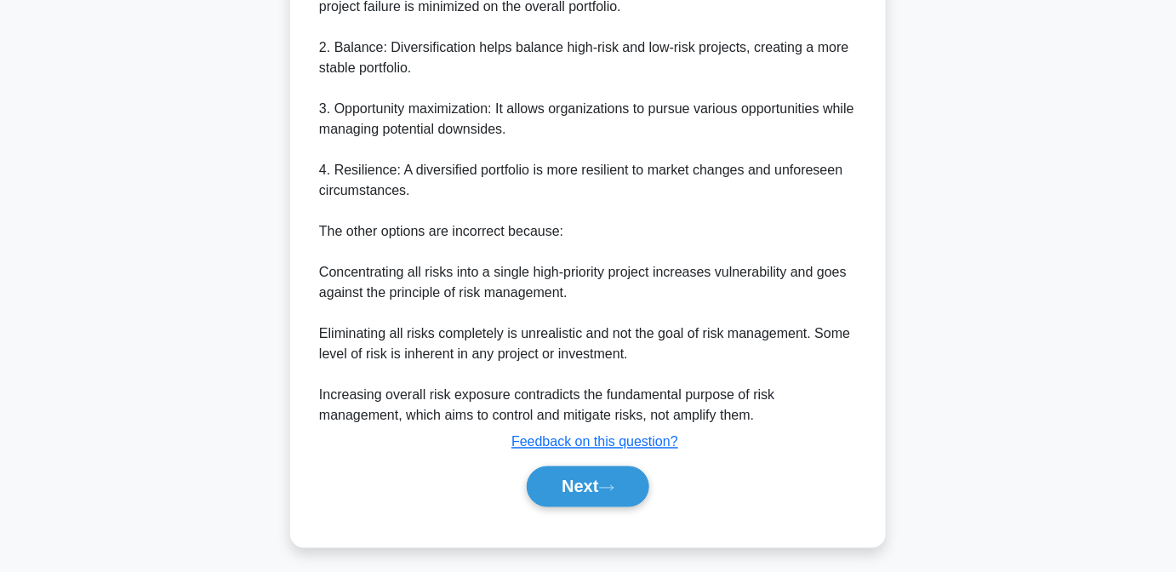
scroll to position [641, 0]
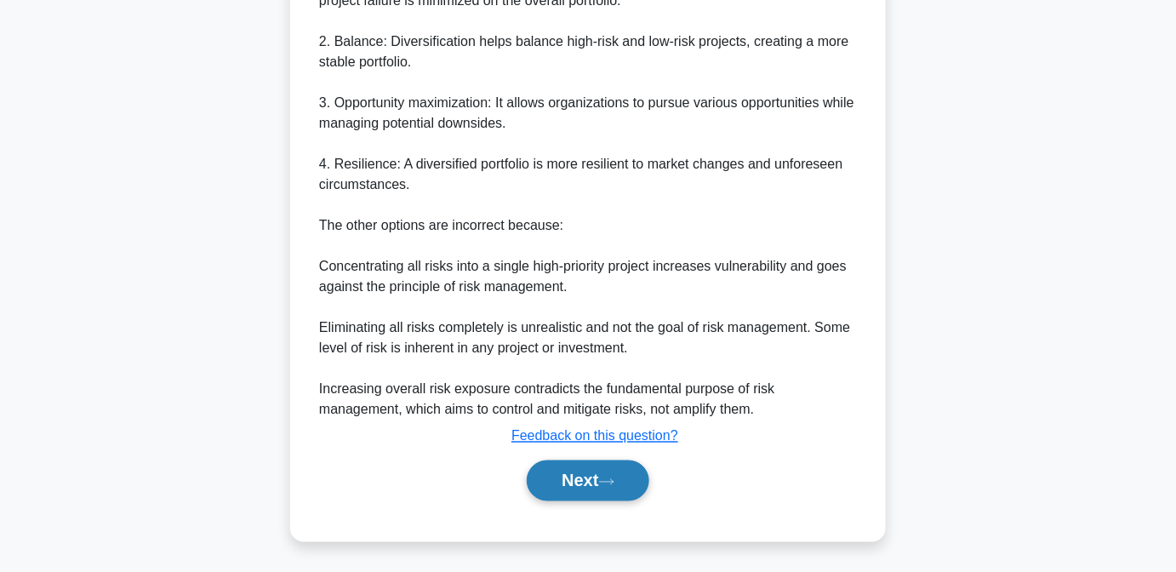
click at [533, 483] on button "Next" at bounding box center [588, 480] width 122 height 41
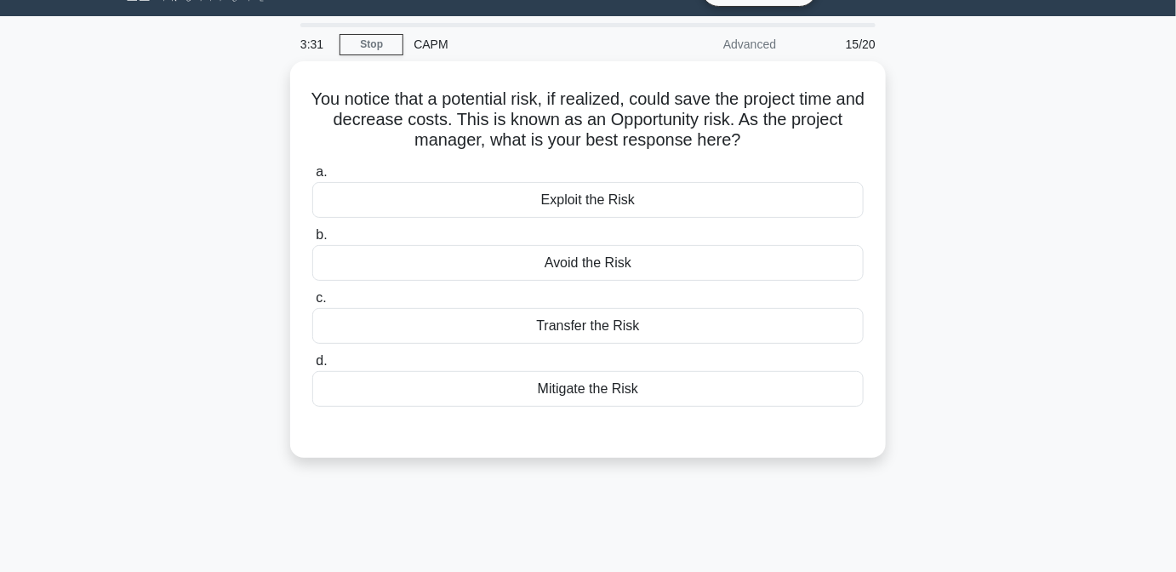
scroll to position [38, 0]
click at [495, 499] on div "2:57 Stop CAPM Advanced 15/20 You notice that a potential risk, if realized, co…" at bounding box center [588, 448] width 970 height 851
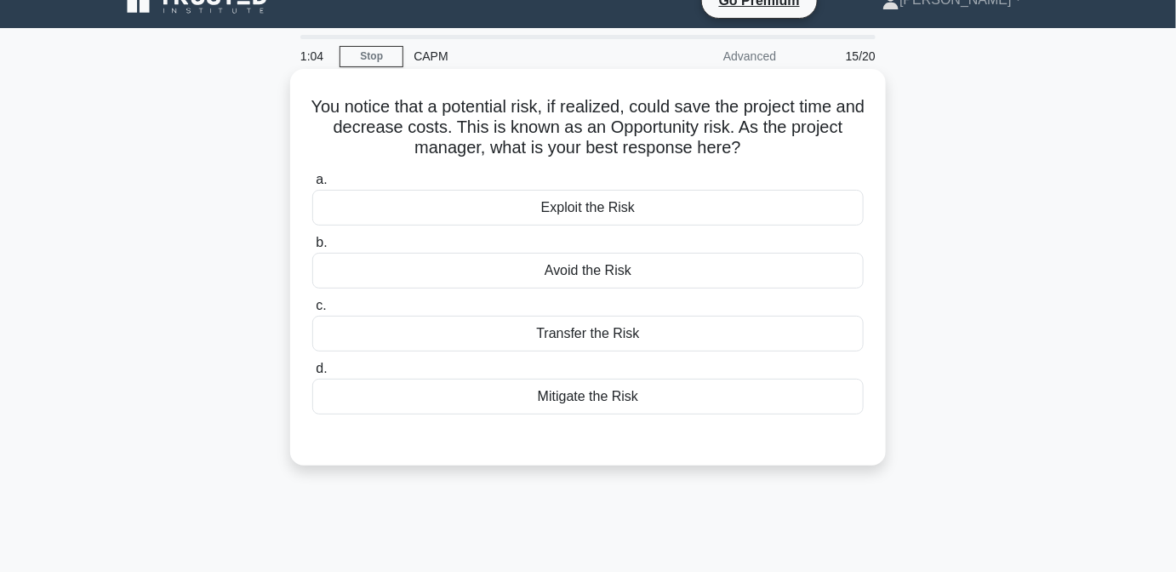
scroll to position [0, 0]
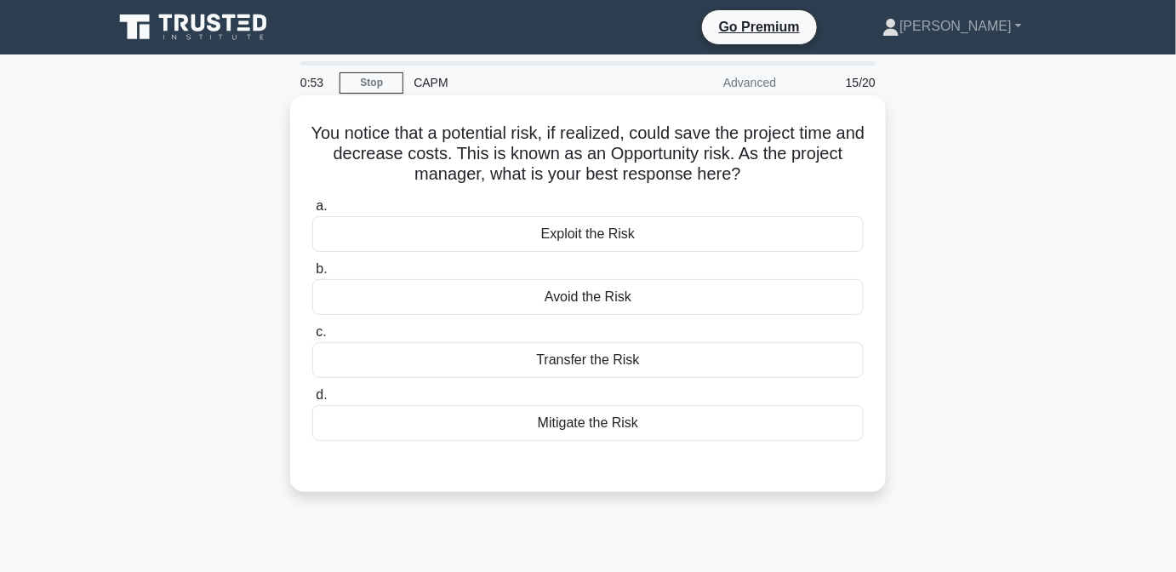
click at [734, 237] on div "Exploit the Risk" at bounding box center [588, 234] width 552 height 36
click at [312, 212] on input "a. Exploit the Risk" at bounding box center [312, 206] width 0 height 11
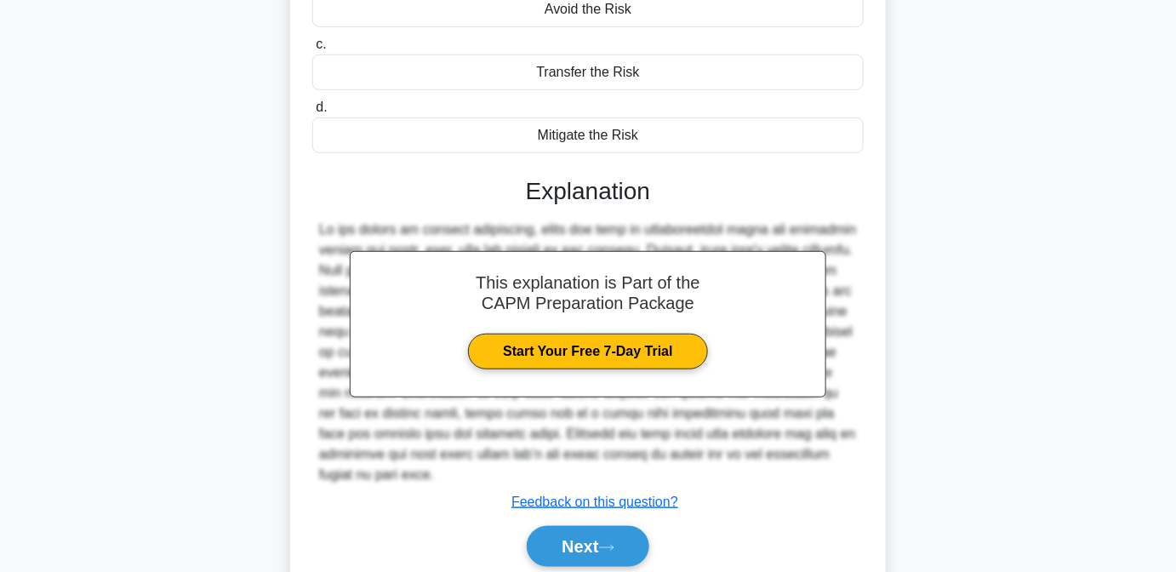
scroll to position [354, 0]
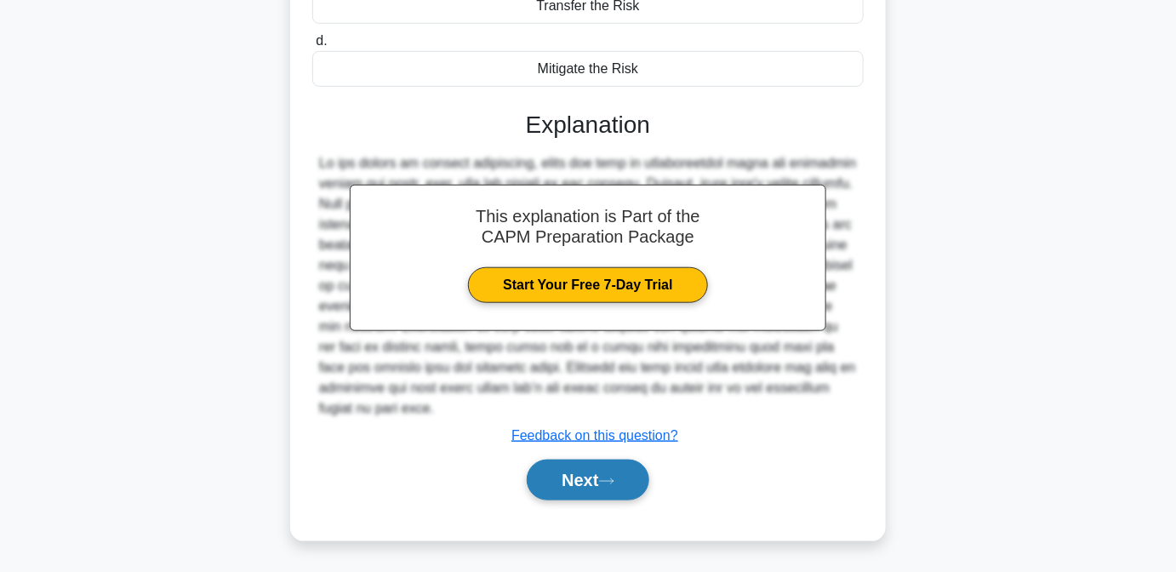
click at [626, 466] on button "Next" at bounding box center [588, 480] width 122 height 41
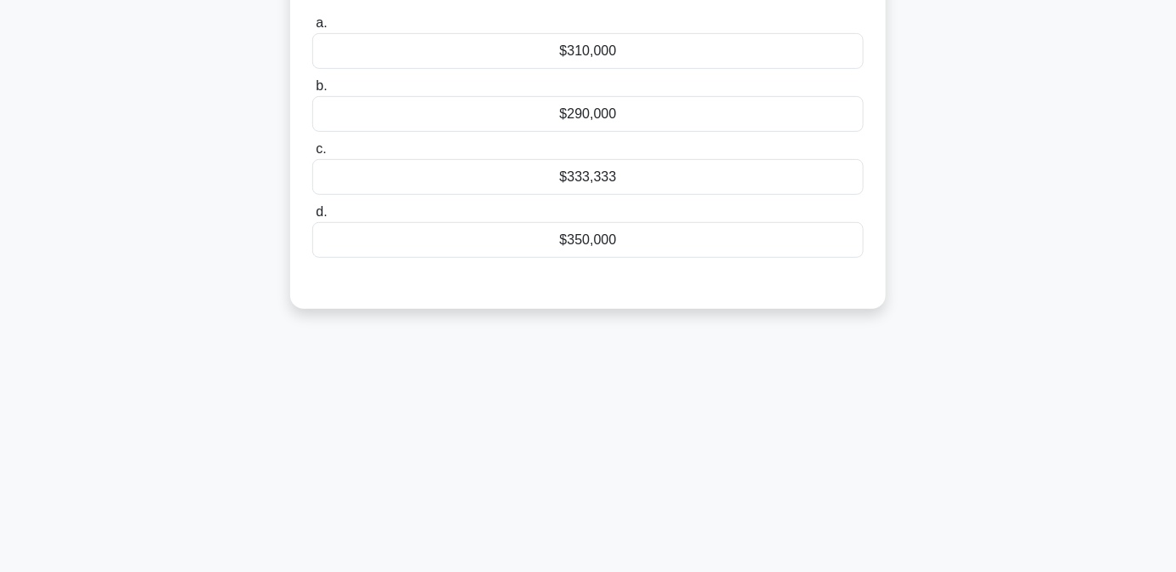
scroll to position [38, 0]
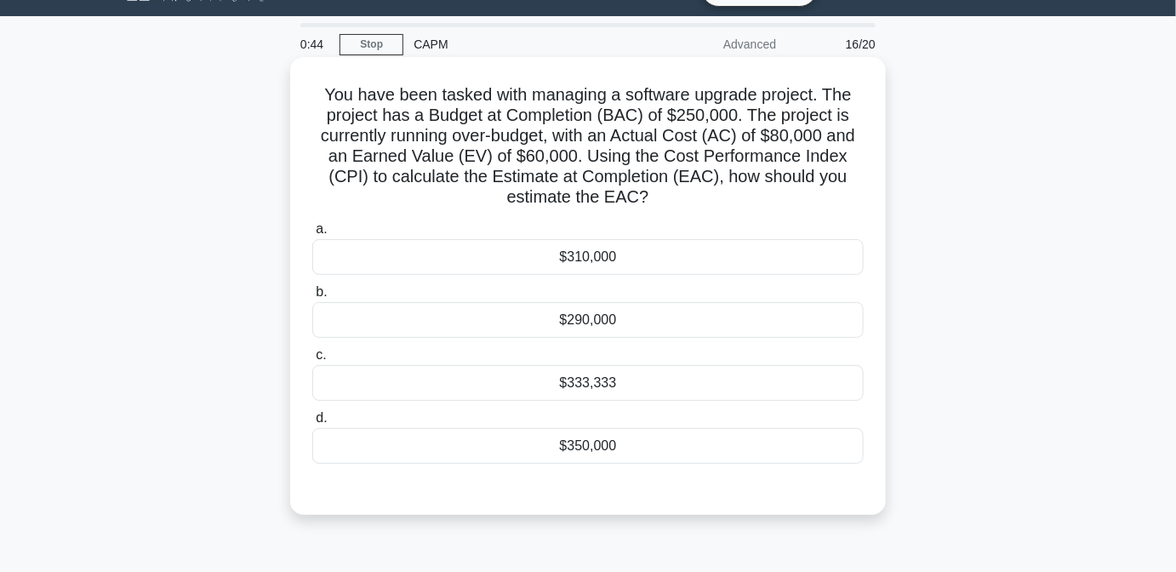
click at [665, 374] on div "$333,333" at bounding box center [588, 383] width 552 height 36
click at [312, 361] on input "c. $333,333" at bounding box center [312, 355] width 0 height 11
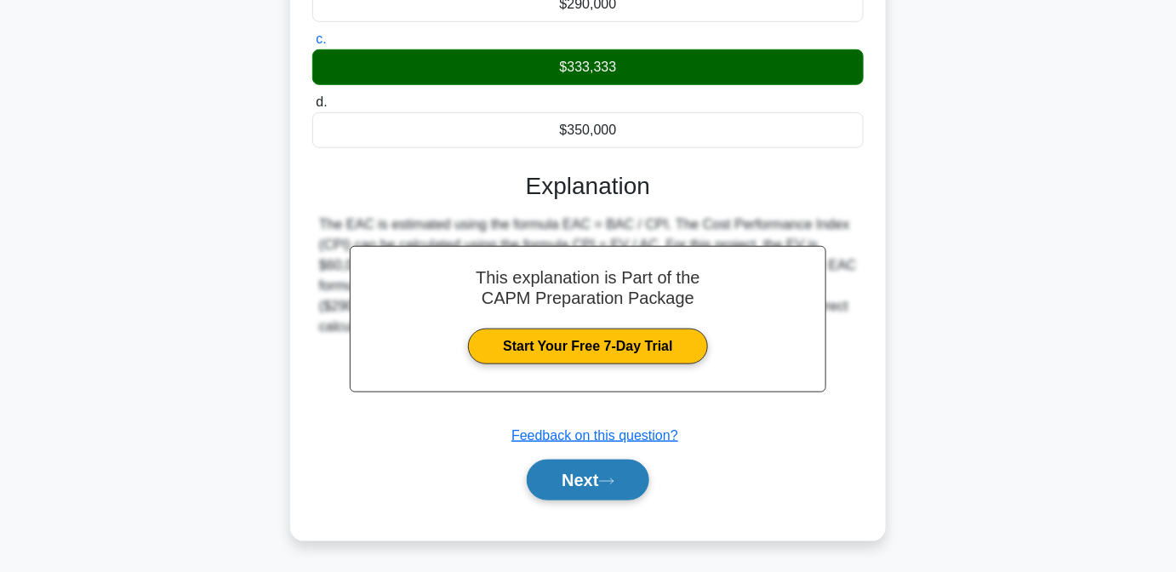
click at [626, 472] on button "Next" at bounding box center [588, 480] width 122 height 41
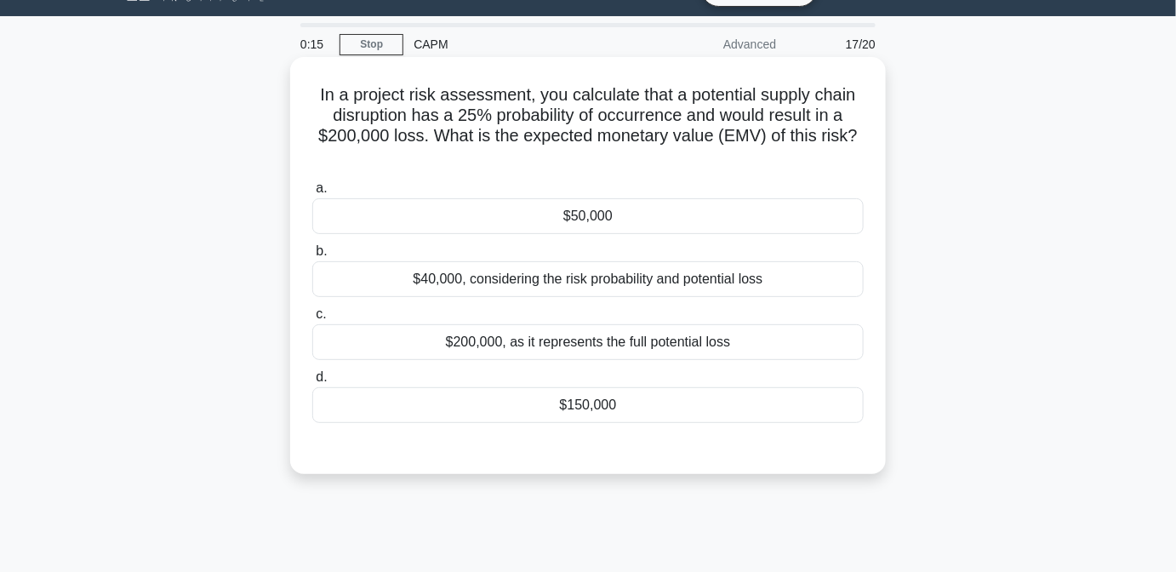
click at [638, 233] on div "$50,000" at bounding box center [588, 216] width 552 height 36
click at [312, 194] on input "a. $50,000" at bounding box center [312, 188] width 0 height 11
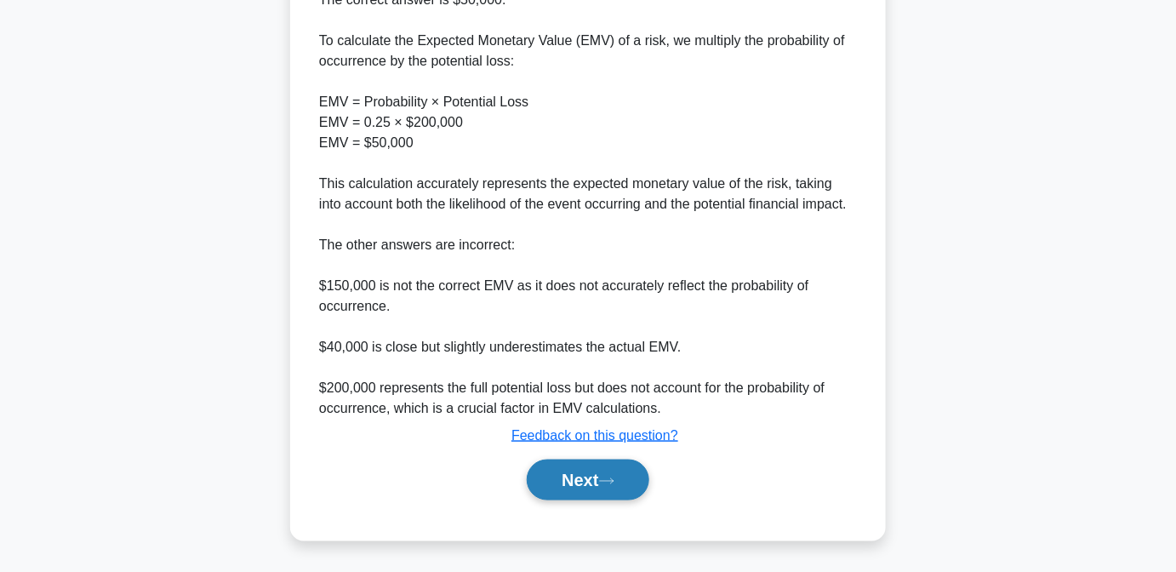
click at [631, 476] on button "Next" at bounding box center [588, 480] width 122 height 41
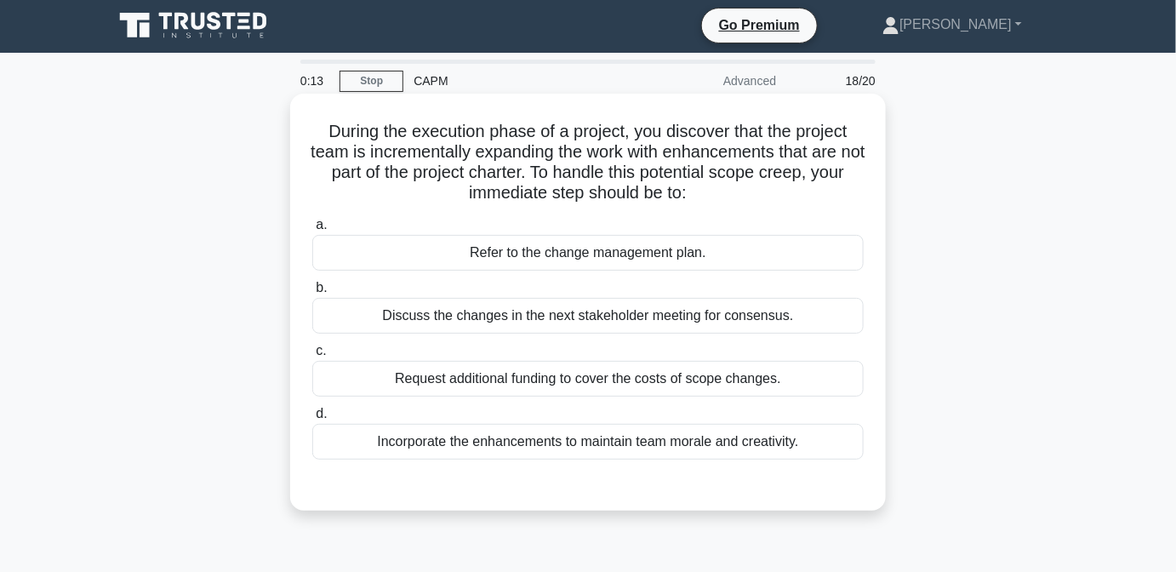
scroll to position [0, 0]
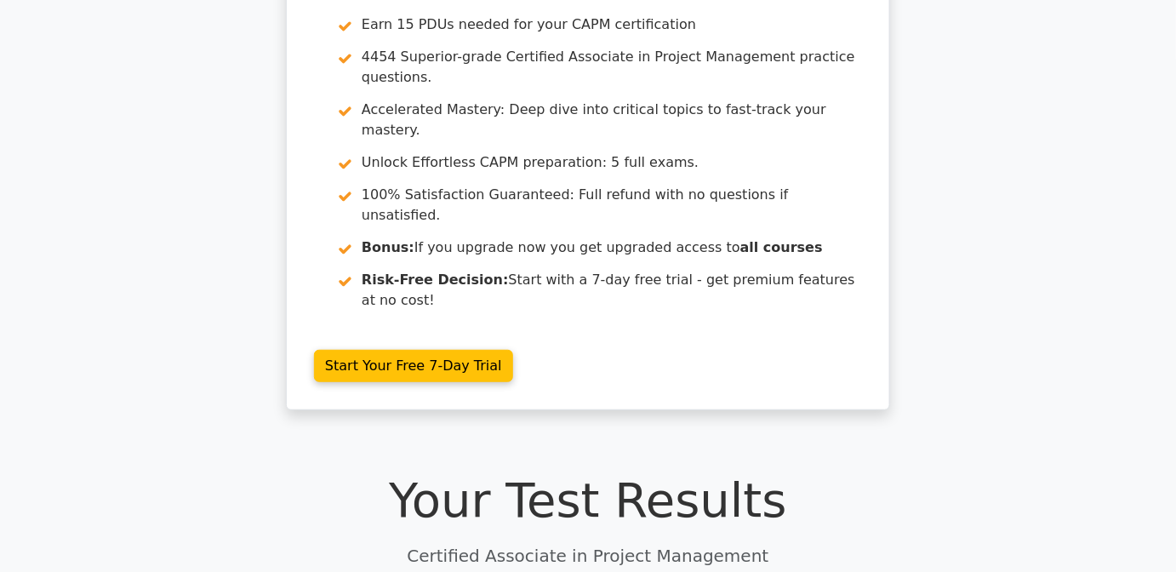
scroll to position [154, 0]
